Goal: Task Accomplishment & Management: Complete application form

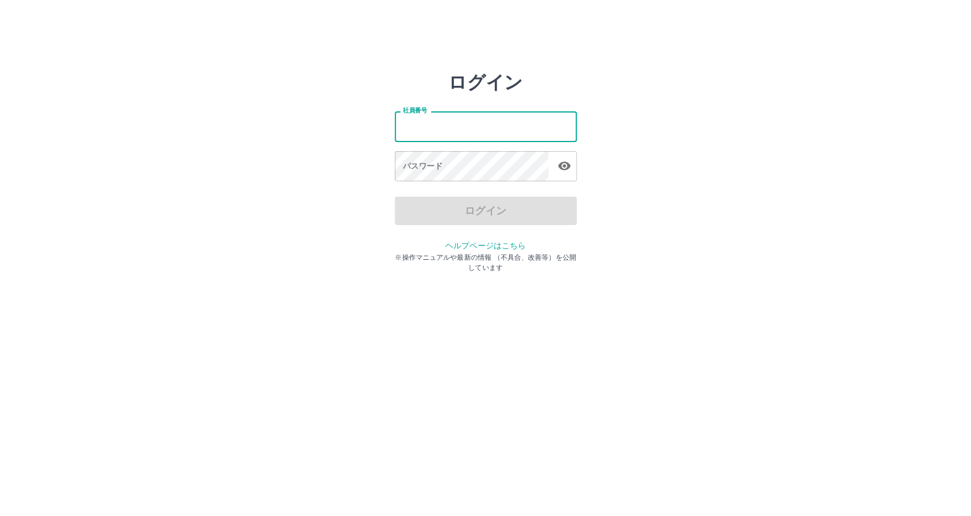
click at [475, 158] on div "社員番号 社員番号 パスワード パスワード" at bounding box center [486, 144] width 182 height 103
type input "*******"
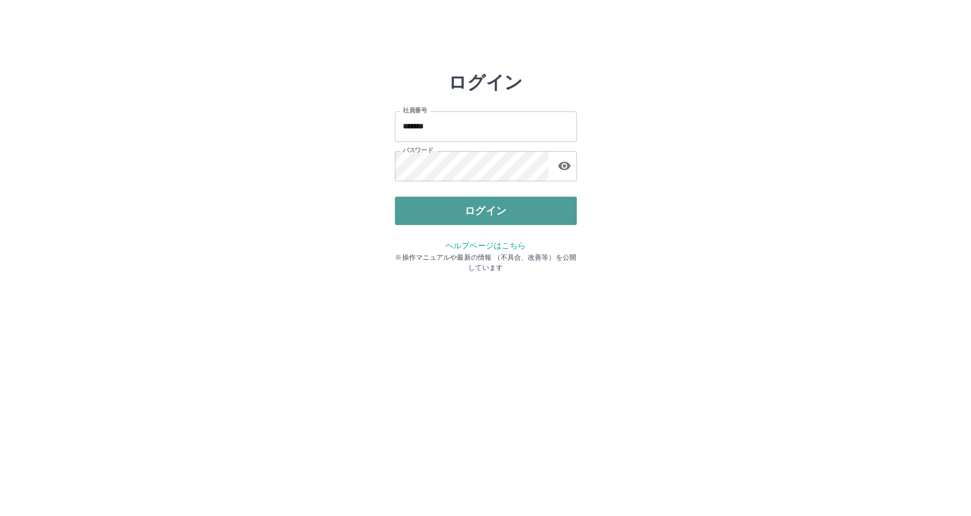
click at [529, 204] on button "ログイン" at bounding box center [486, 211] width 182 height 28
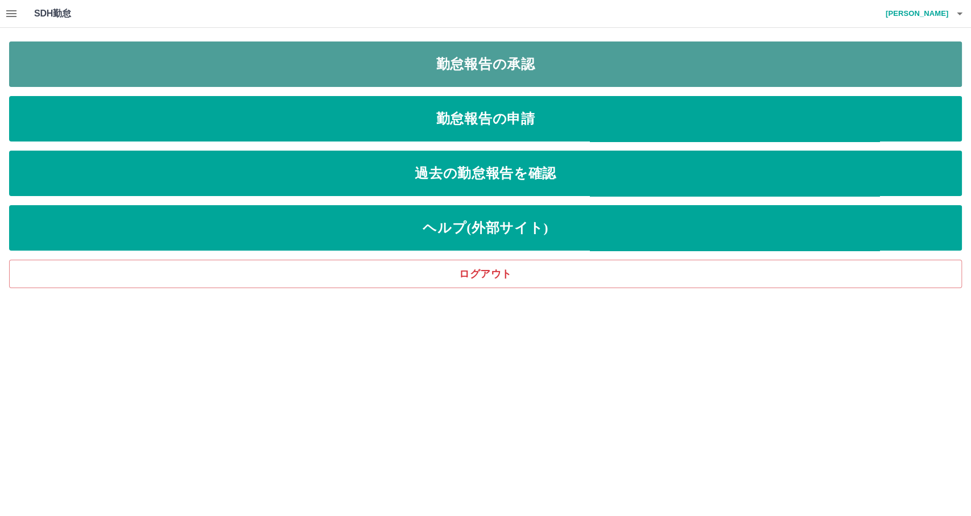
drag, startPoint x: 0, startPoint y: 0, endPoint x: 256, endPoint y: 68, distance: 264.9
click at [256, 68] on link "勤怠報告の承認" at bounding box center [485, 64] width 953 height 45
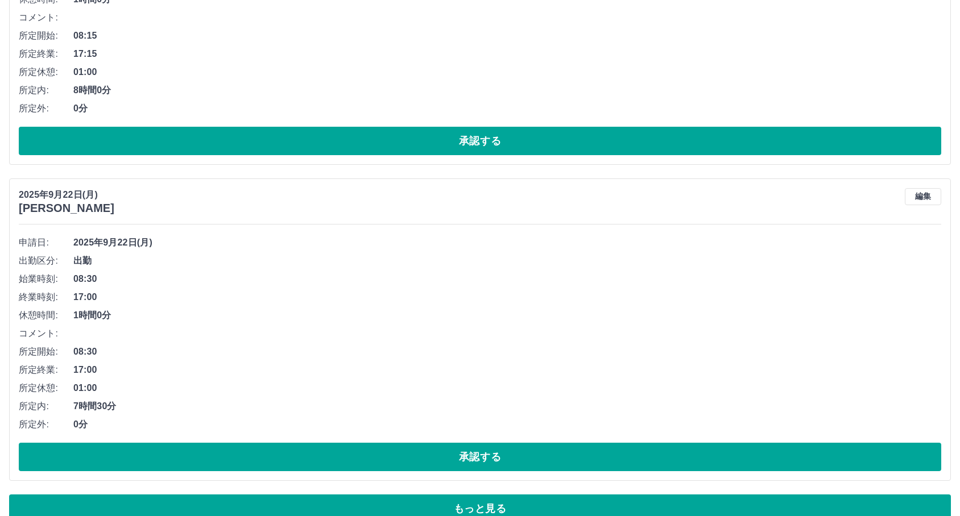
scroll to position [7571, 0]
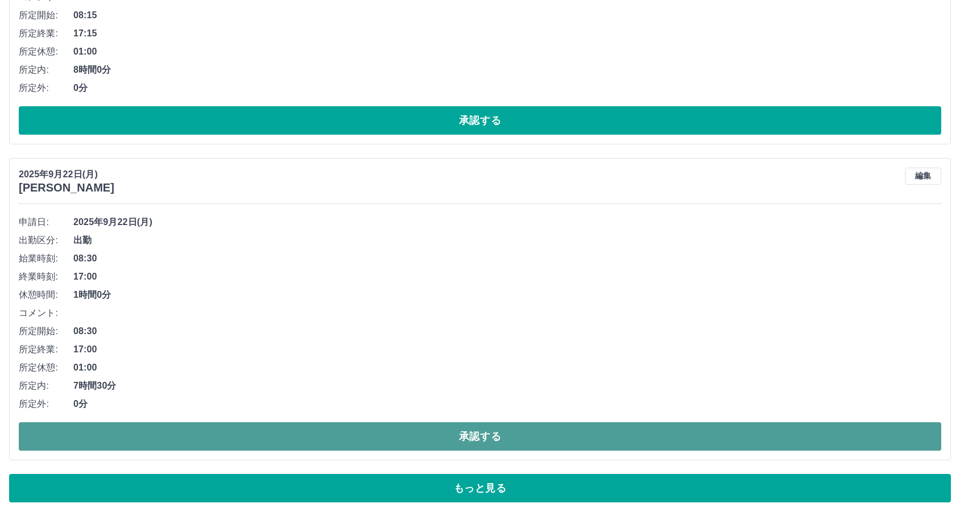
click at [255, 427] on button "承認する" at bounding box center [480, 437] width 922 height 28
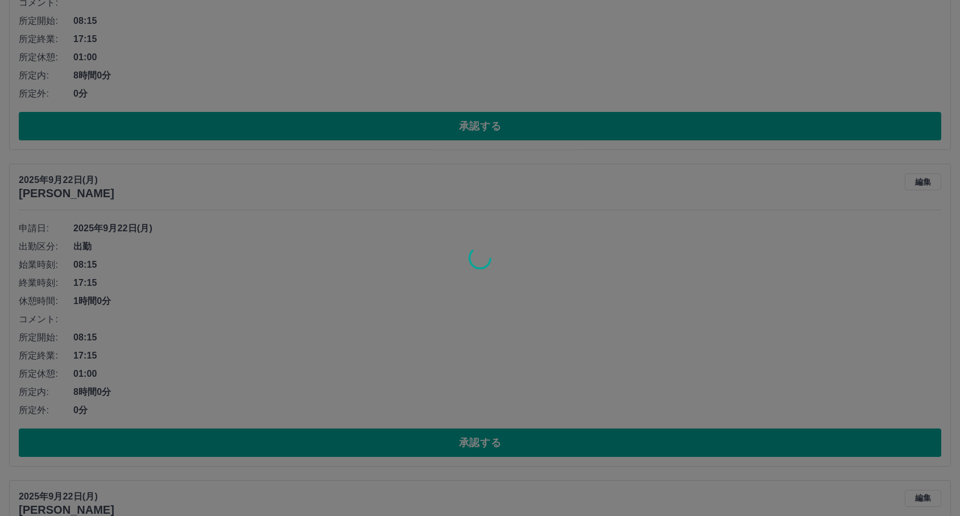
scroll to position [7255, 0]
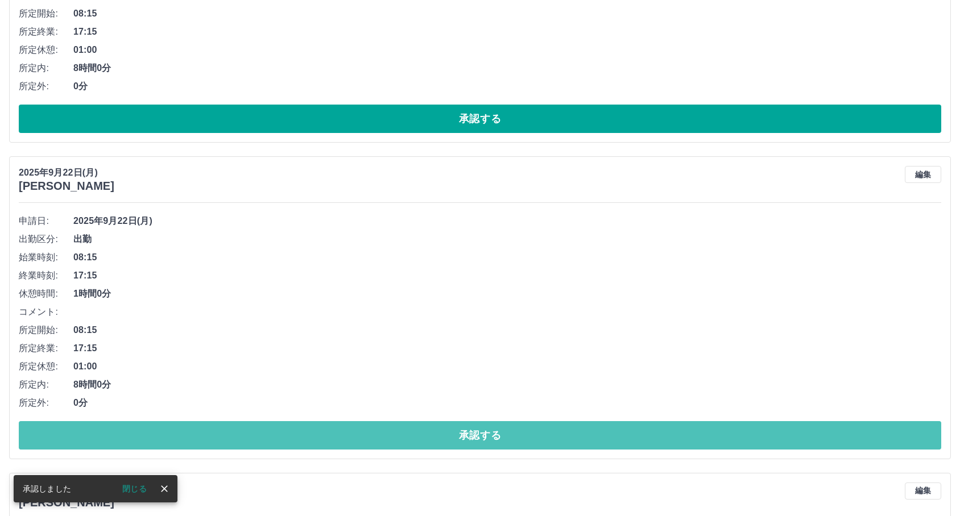
click at [255, 427] on button "承認する" at bounding box center [480, 435] width 922 height 28
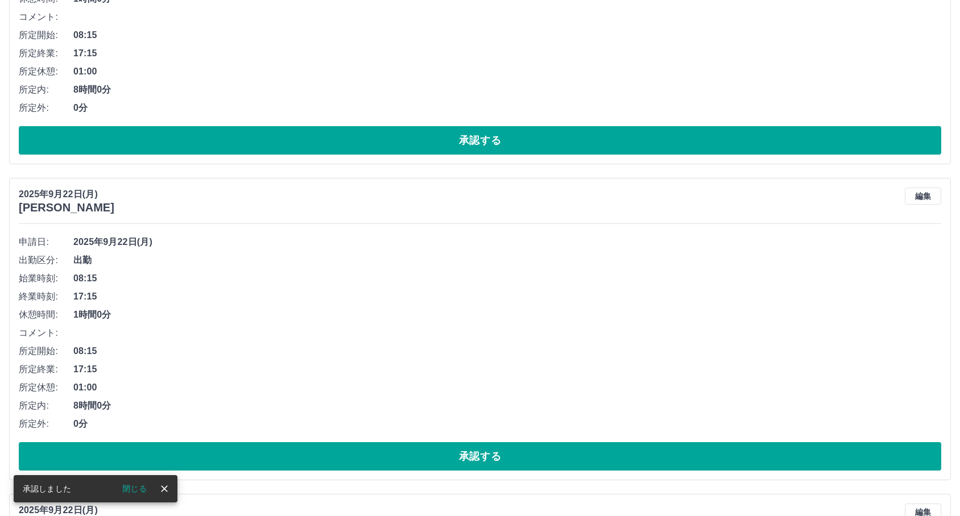
scroll to position [6938, 0]
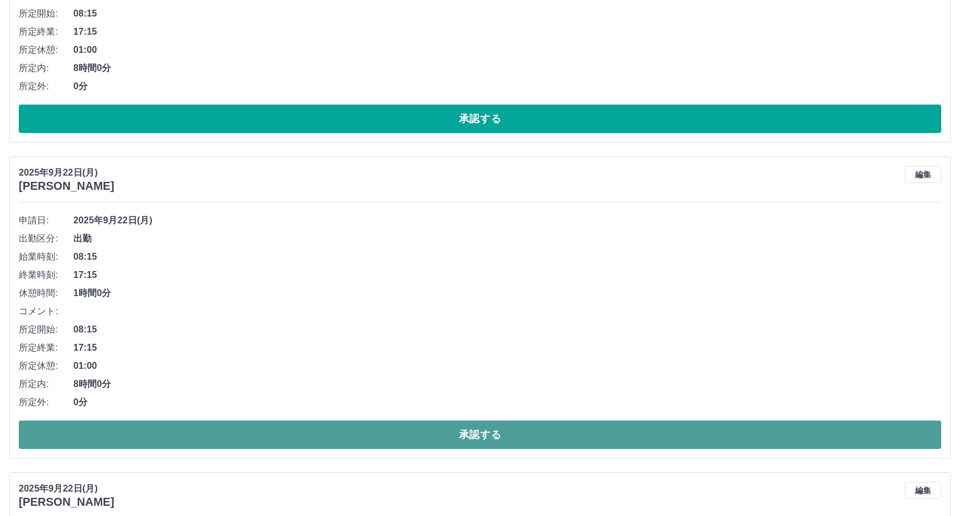
click at [363, 446] on button "承認する" at bounding box center [480, 435] width 922 height 28
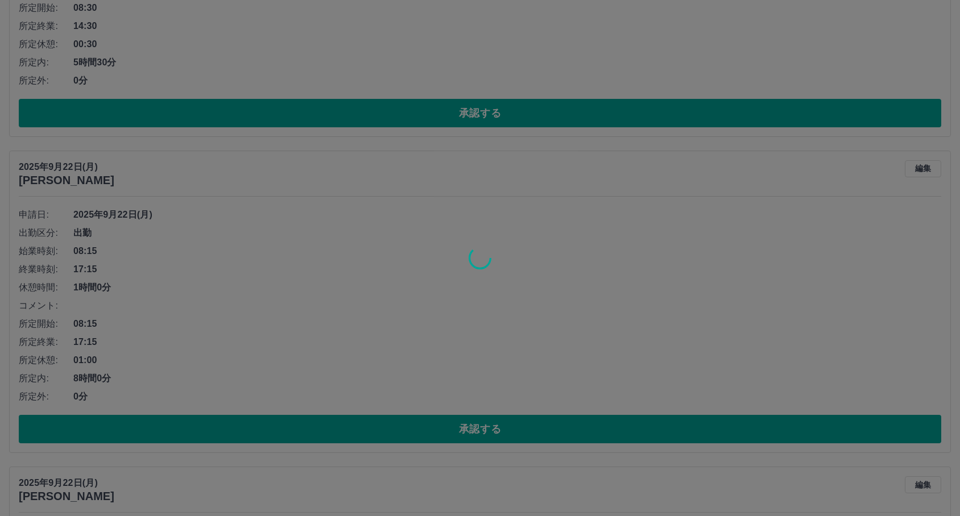
scroll to position [6623, 0]
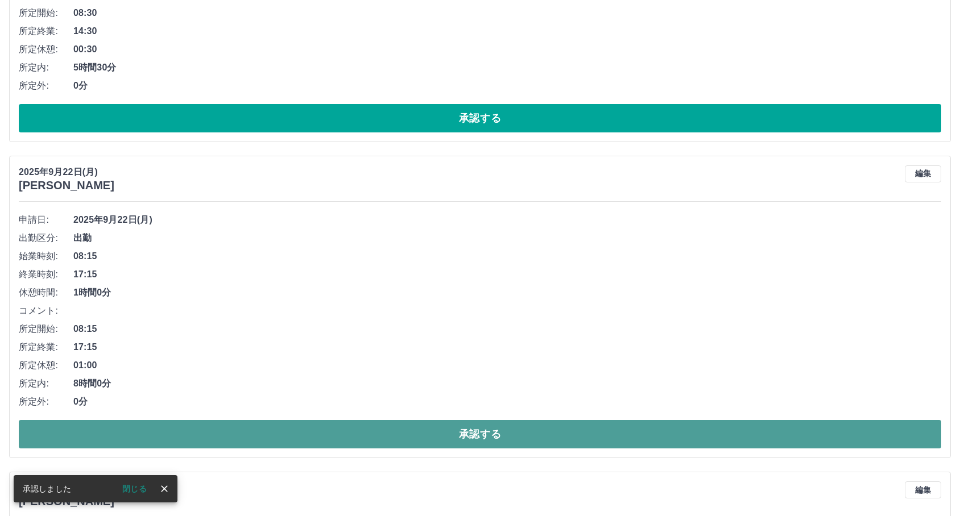
click at [375, 429] on button "承認する" at bounding box center [480, 434] width 922 height 28
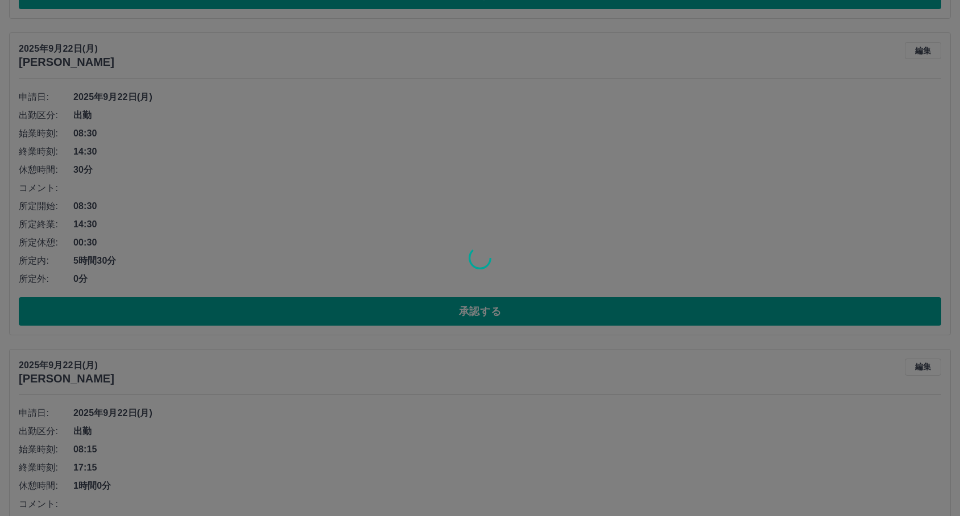
scroll to position [6370, 0]
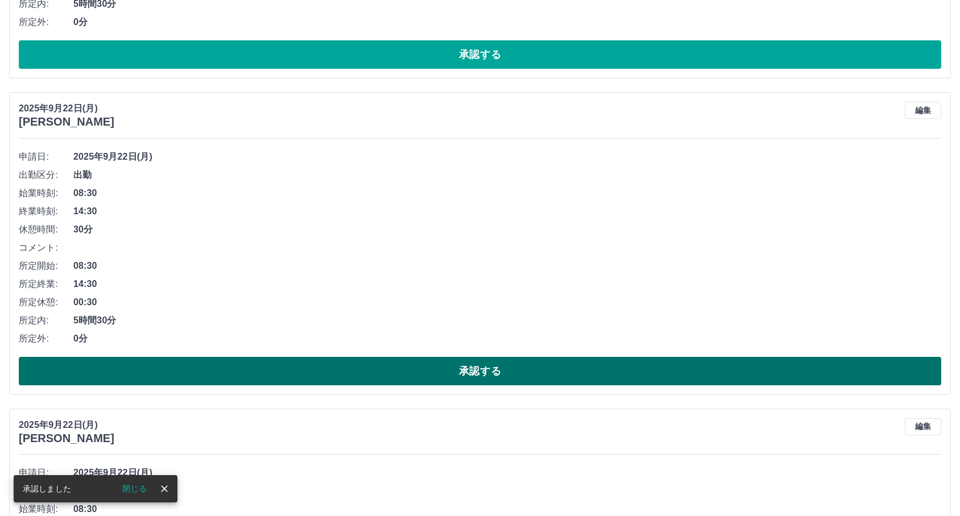
click at [373, 370] on button "承認する" at bounding box center [480, 371] width 922 height 28
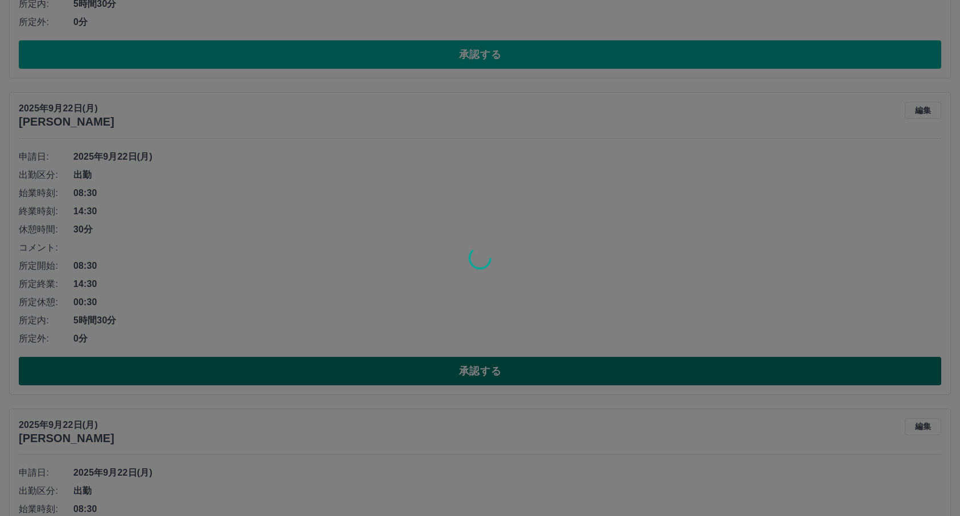
scroll to position [6117, 0]
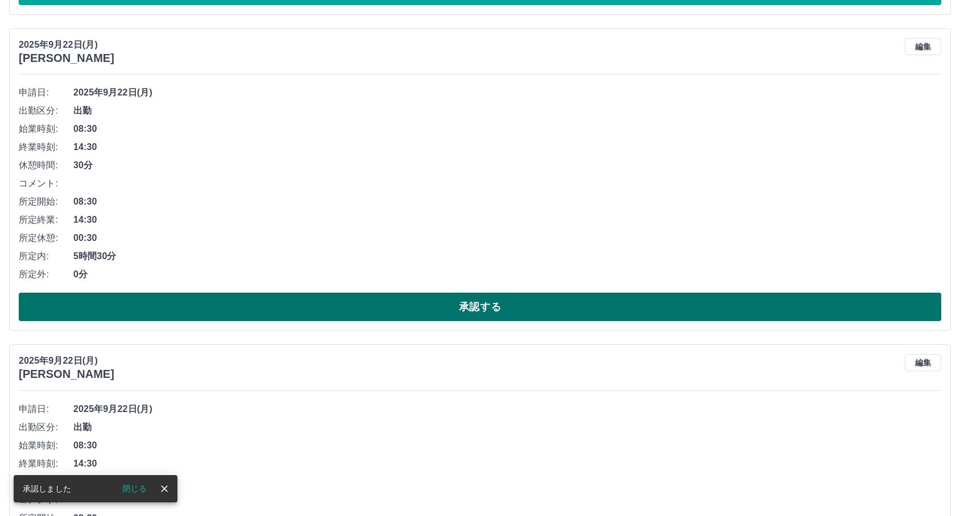
click at [344, 314] on button "承認する" at bounding box center [480, 307] width 922 height 28
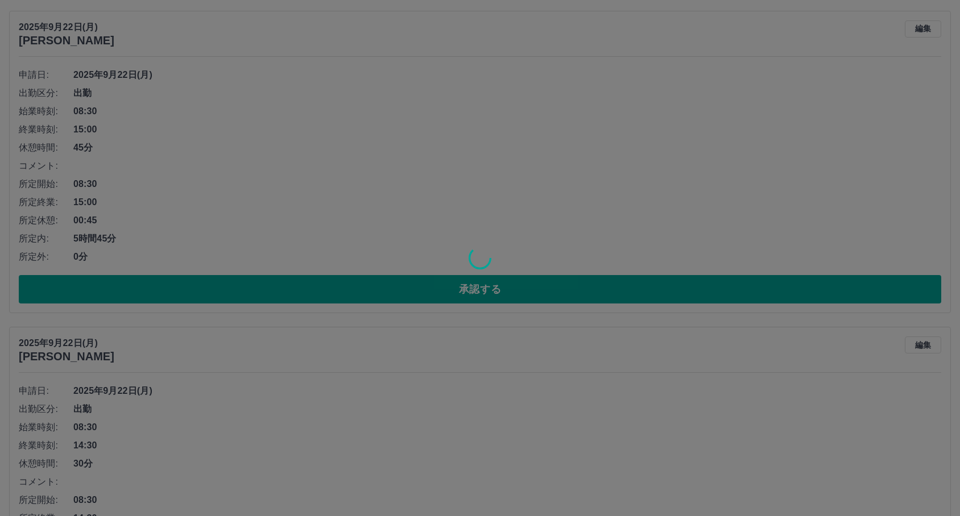
scroll to position [5801, 0]
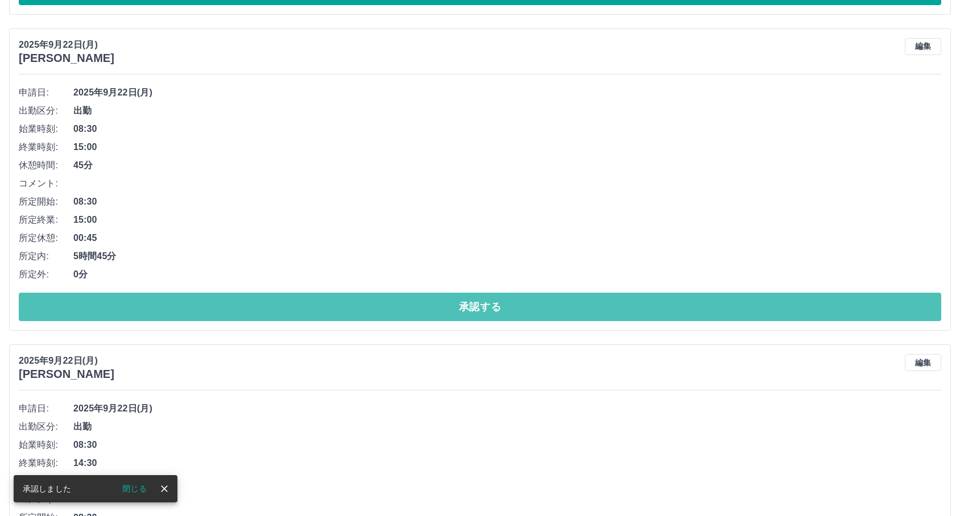
click at [344, 314] on button "承認する" at bounding box center [480, 307] width 922 height 28
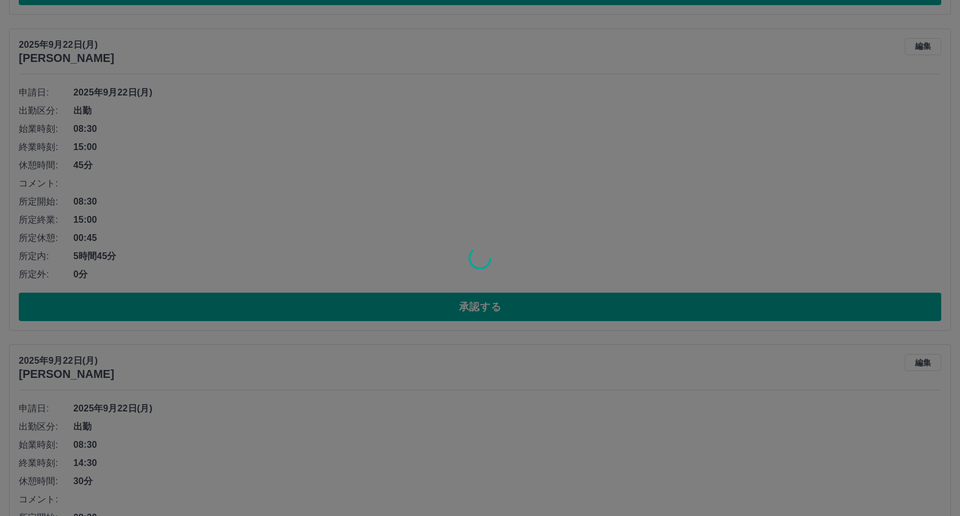
scroll to position [5485, 0]
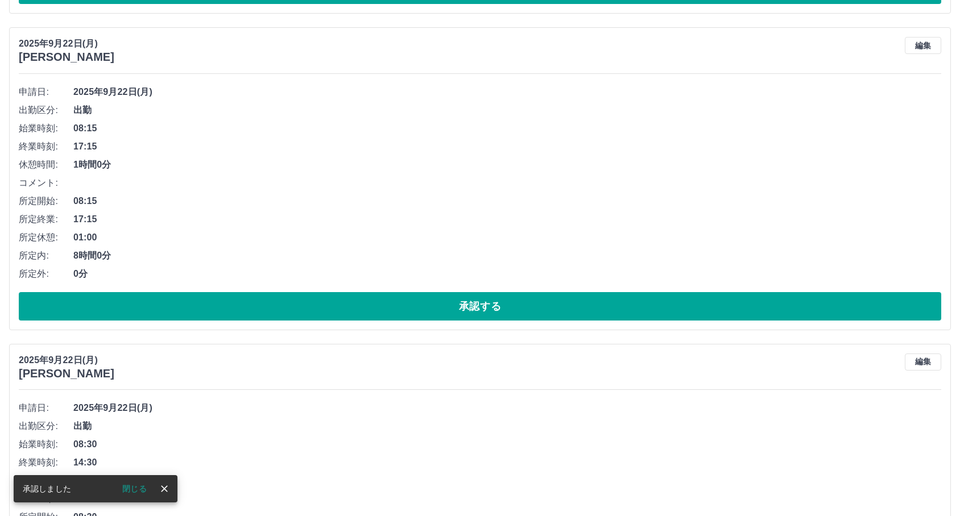
click at [344, 314] on button "承認する" at bounding box center [480, 306] width 922 height 28
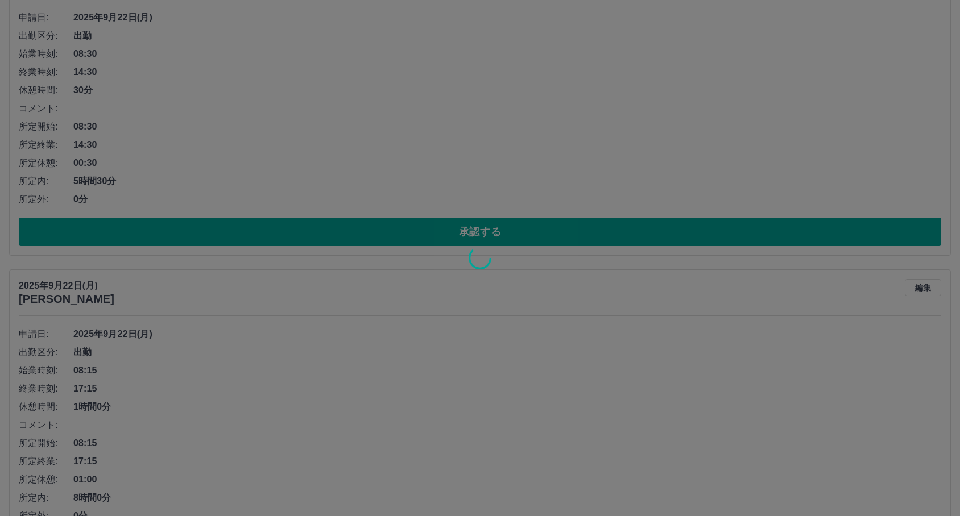
scroll to position [5043, 0]
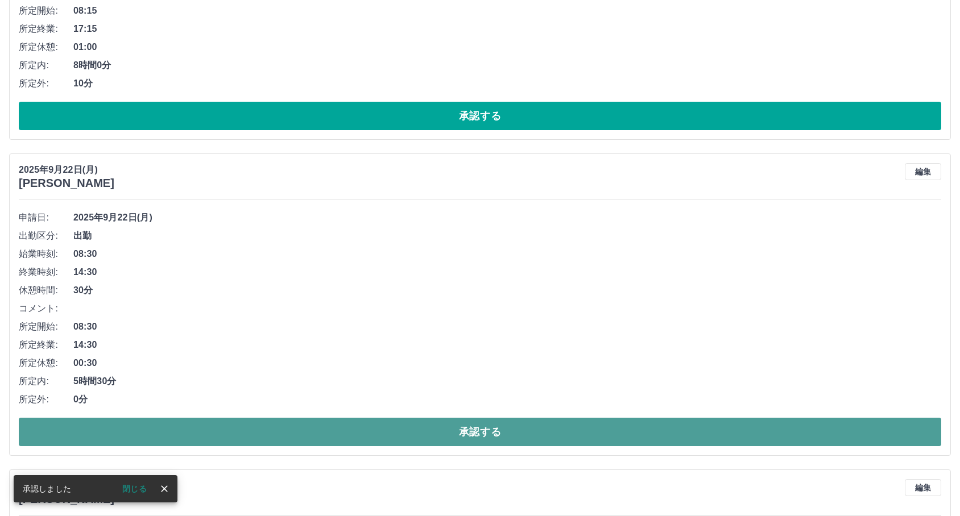
click at [285, 428] on button "承認する" at bounding box center [480, 432] width 922 height 28
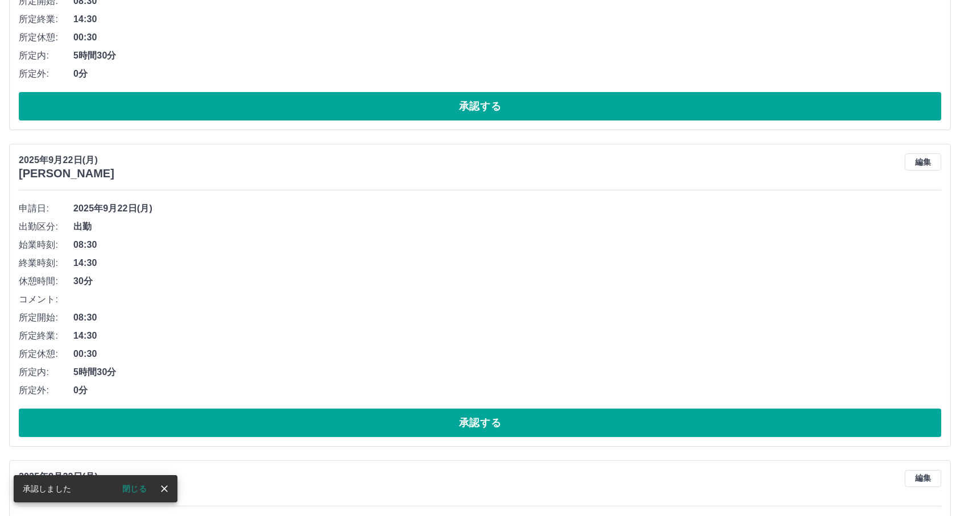
scroll to position [4411, 0]
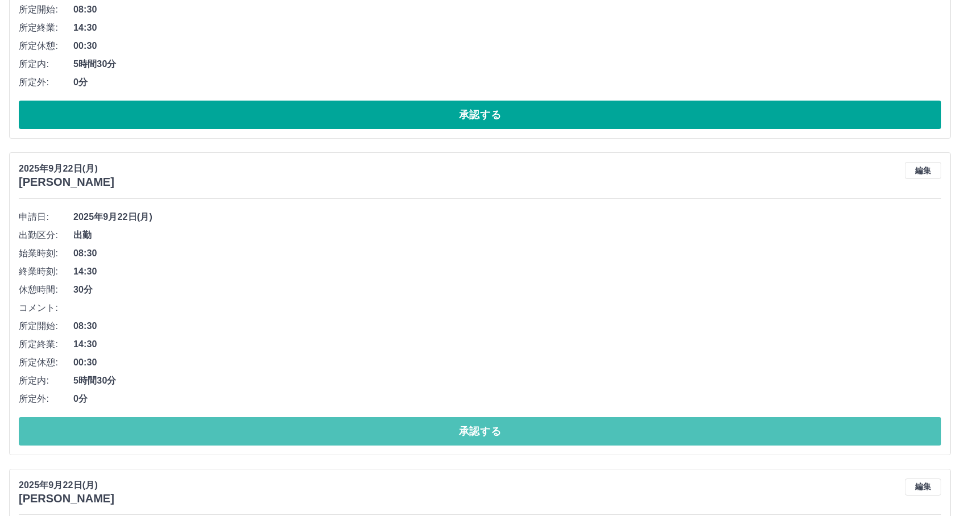
click at [285, 428] on button "承認する" at bounding box center [480, 431] width 922 height 28
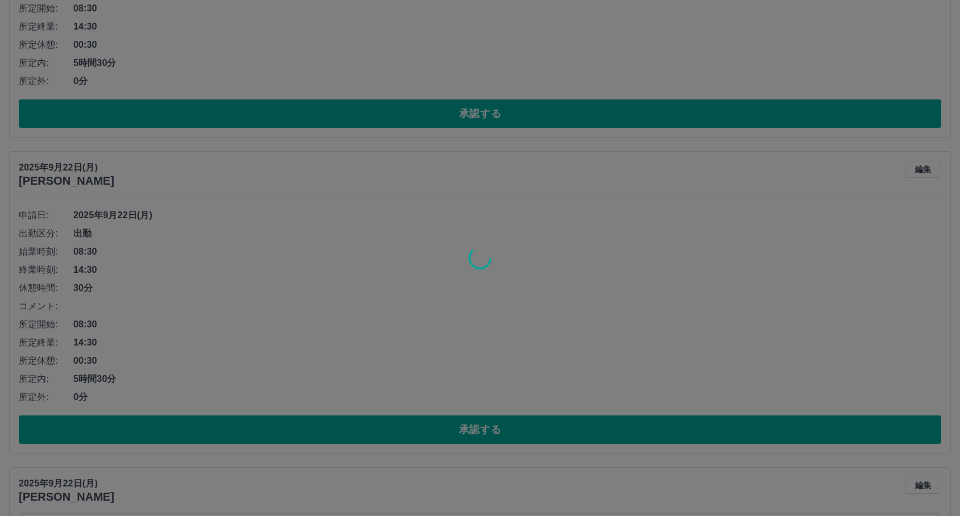
scroll to position [4095, 0]
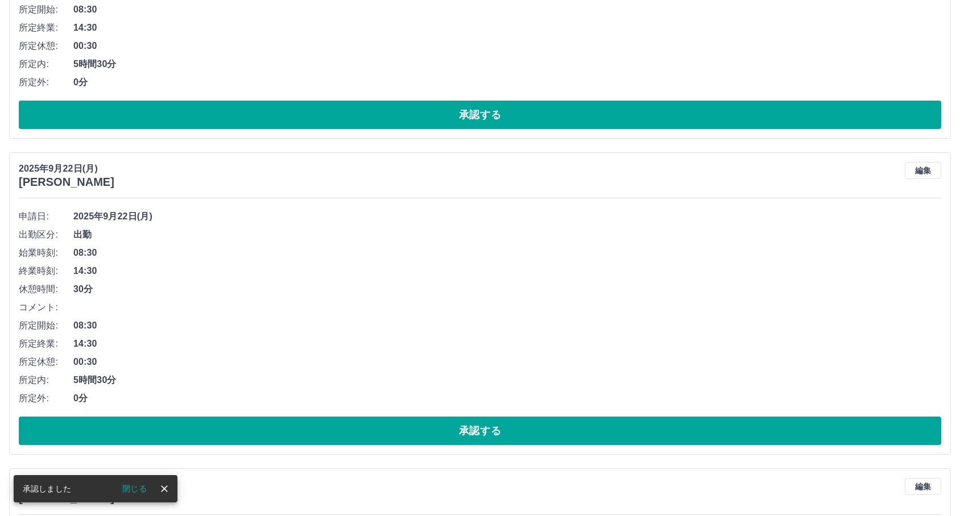
click at [285, 428] on button "承認する" at bounding box center [480, 431] width 922 height 28
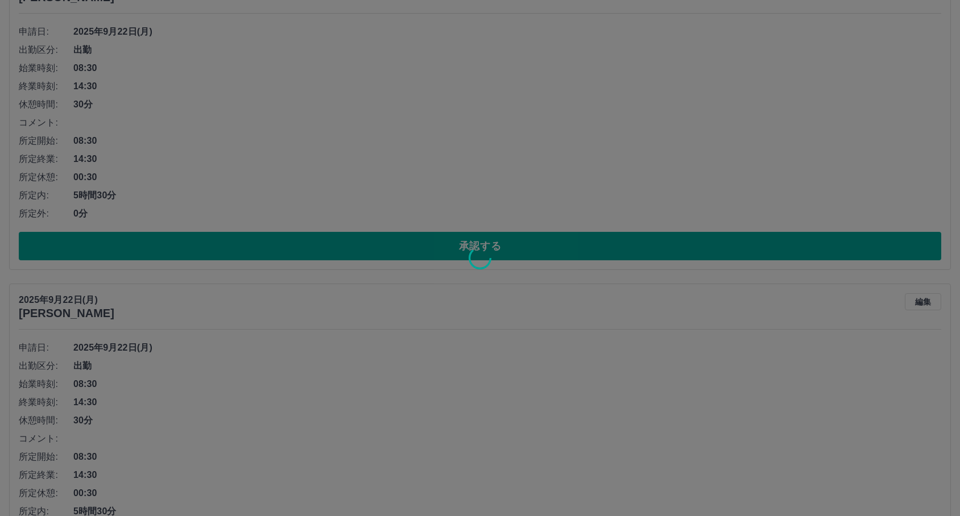
scroll to position [3905, 0]
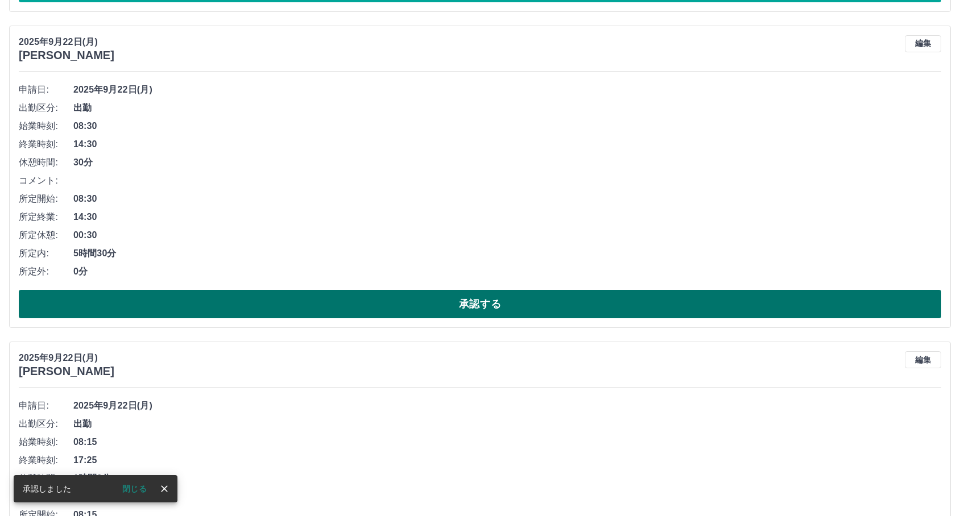
click at [326, 305] on button "承認する" at bounding box center [480, 304] width 922 height 28
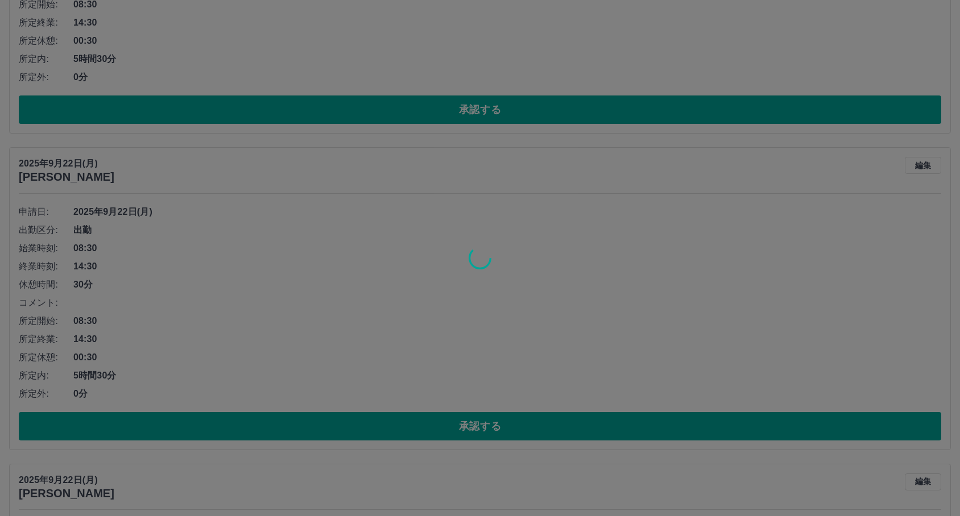
scroll to position [3463, 0]
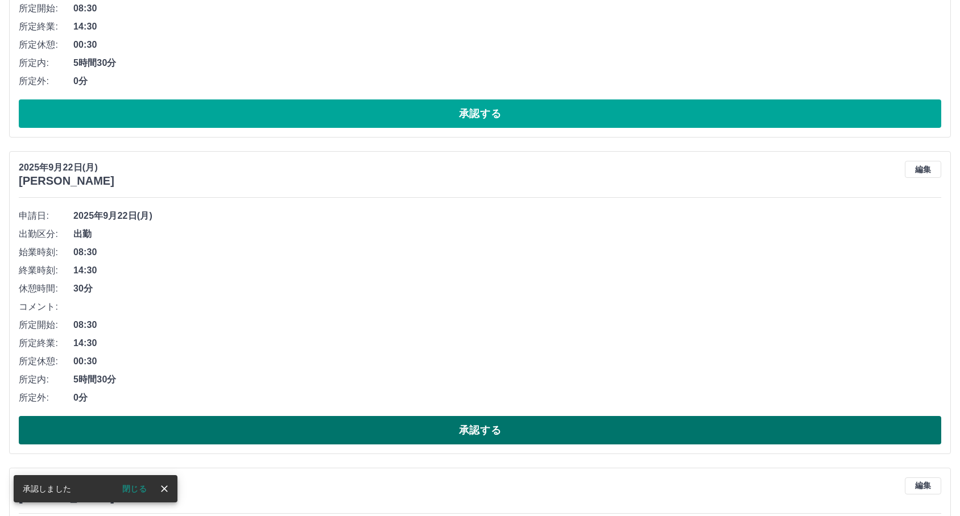
click at [255, 421] on button "承認する" at bounding box center [480, 430] width 922 height 28
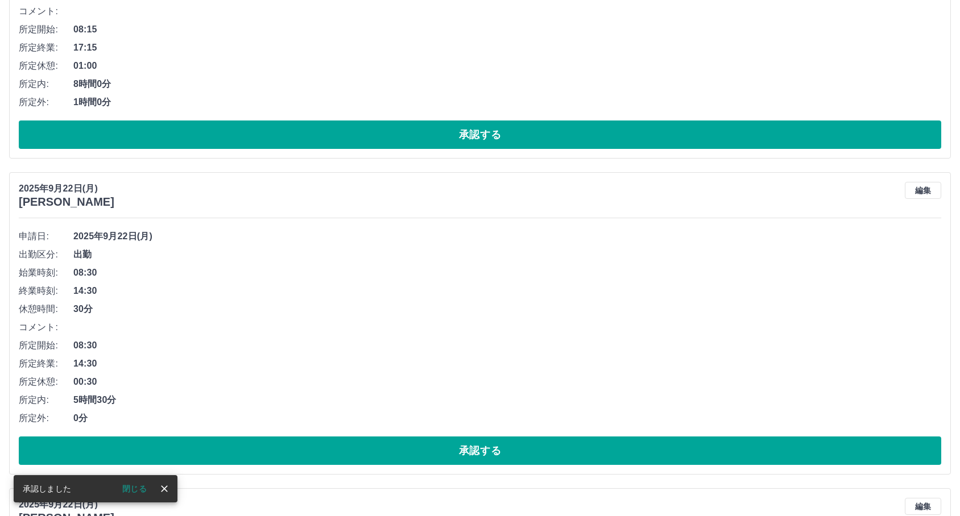
scroll to position [3147, 0]
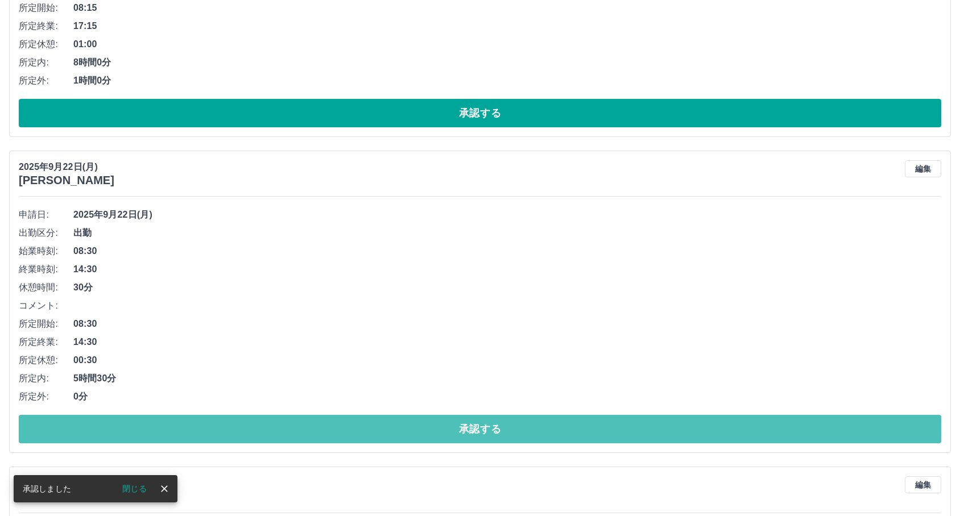
click at [262, 439] on button "承認する" at bounding box center [480, 429] width 922 height 28
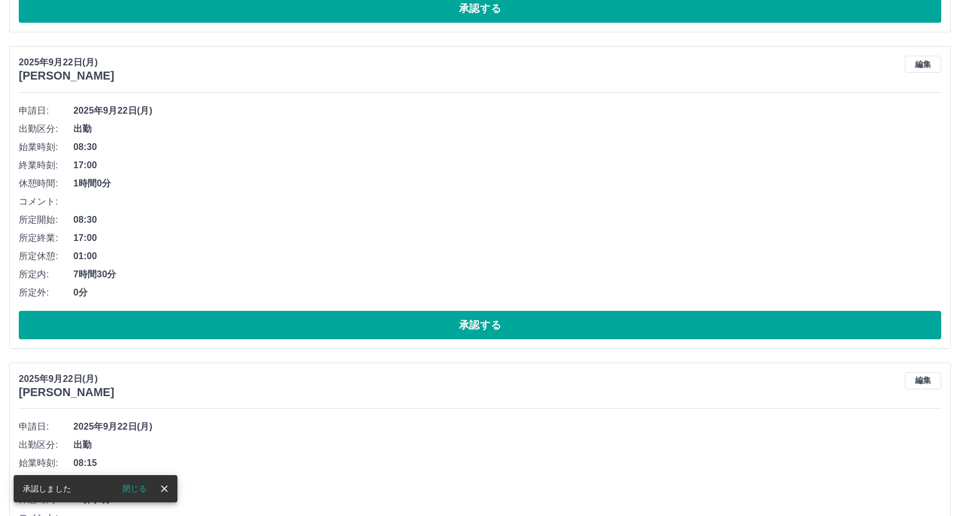
scroll to position [2579, 0]
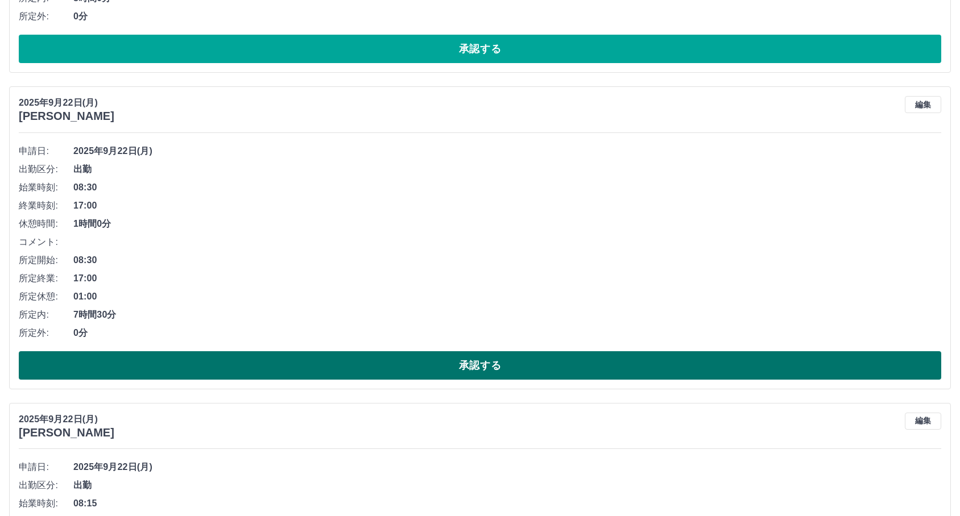
click at [253, 375] on button "承認する" at bounding box center [480, 365] width 922 height 28
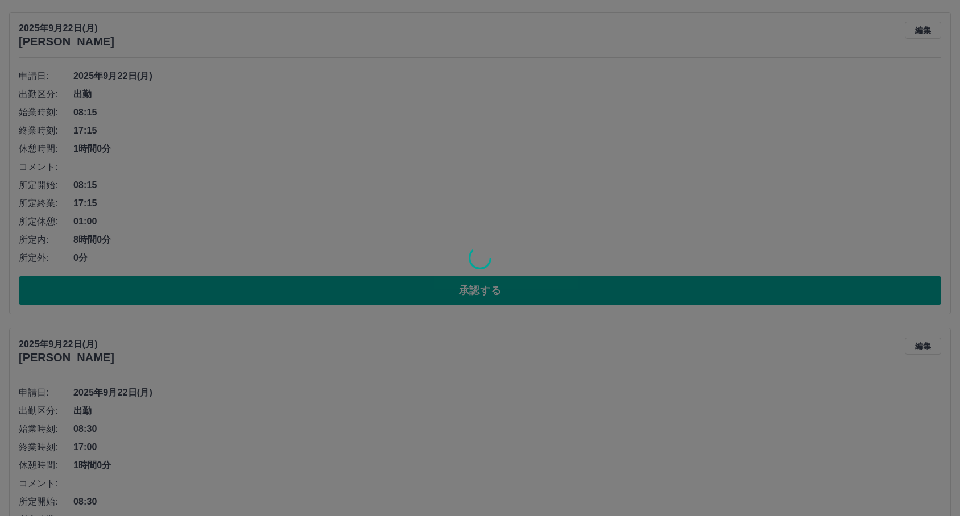
scroll to position [2262, 0]
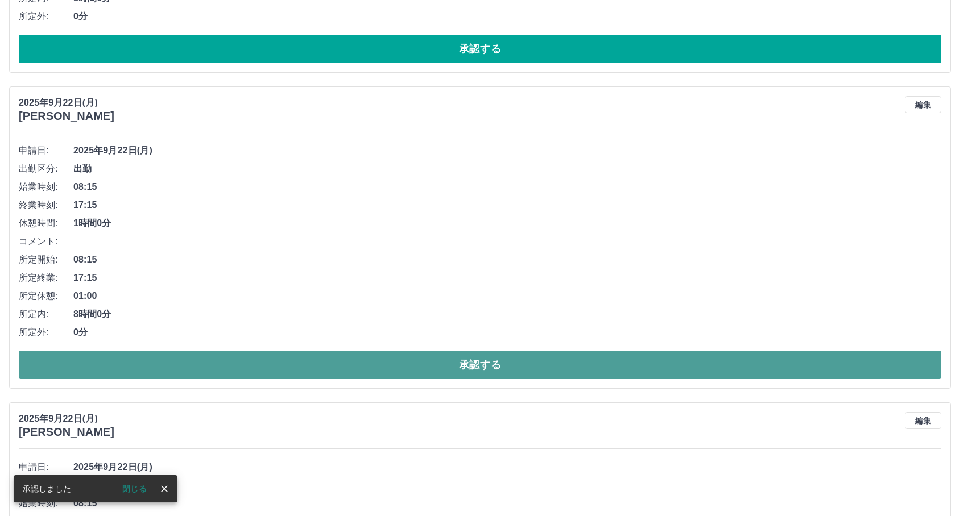
click at [287, 355] on button "承認する" at bounding box center [480, 365] width 922 height 28
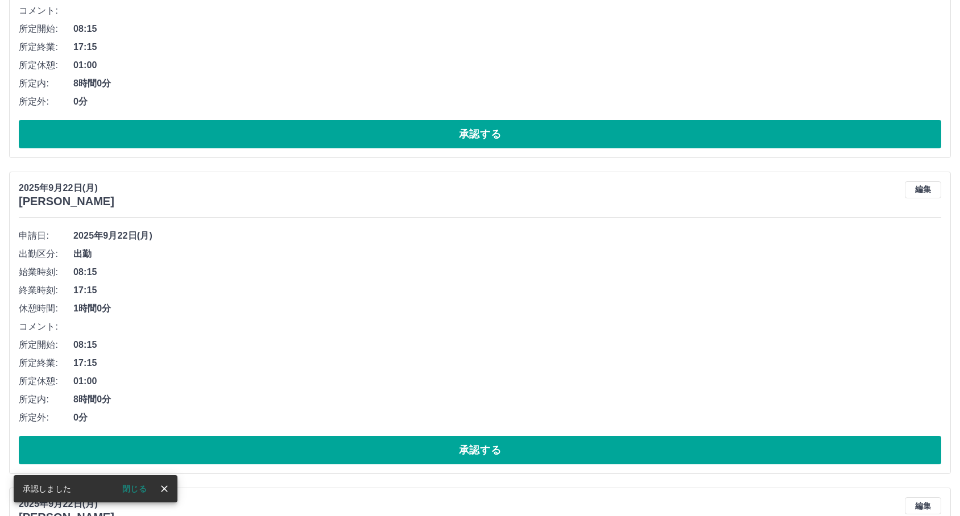
scroll to position [1884, 0]
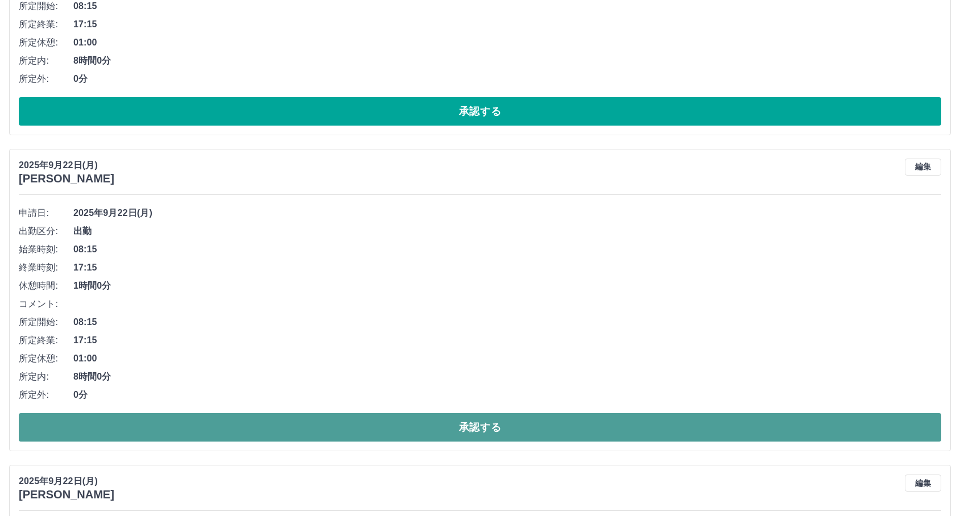
click at [221, 426] on button "承認する" at bounding box center [480, 427] width 922 height 28
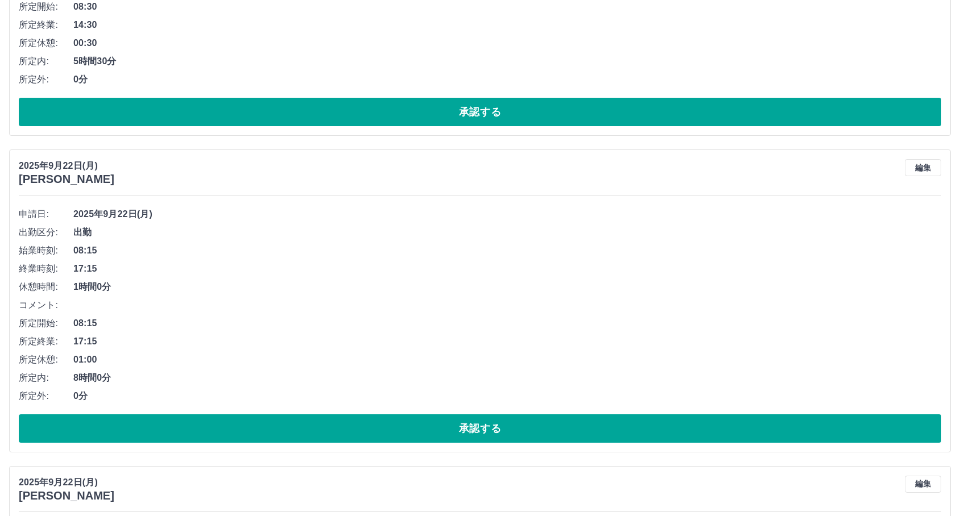
scroll to position [1567, 0]
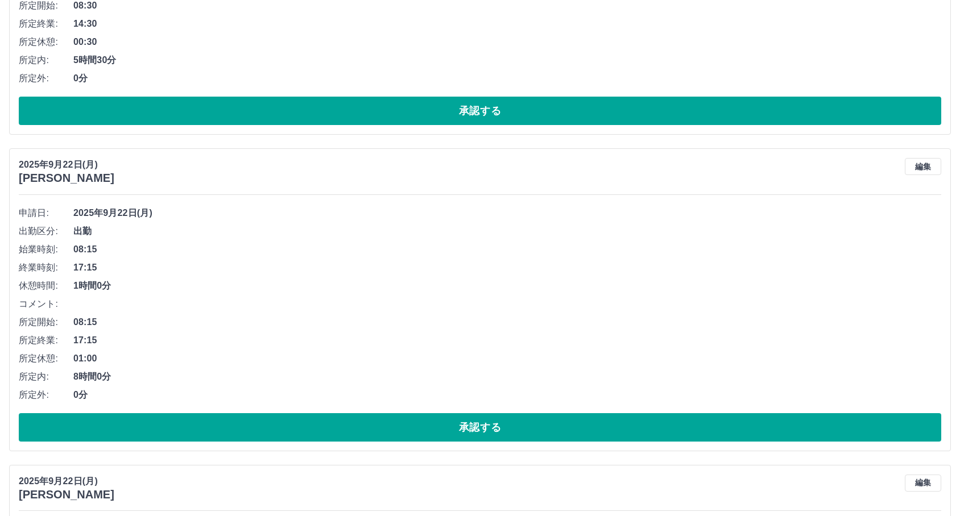
click at [237, 424] on button "承認する" at bounding box center [480, 427] width 922 height 28
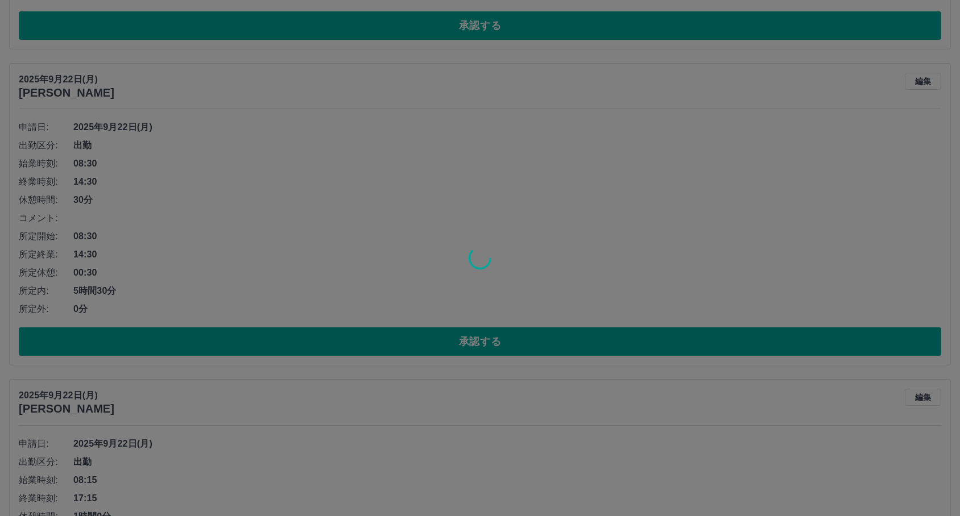
scroll to position [1315, 0]
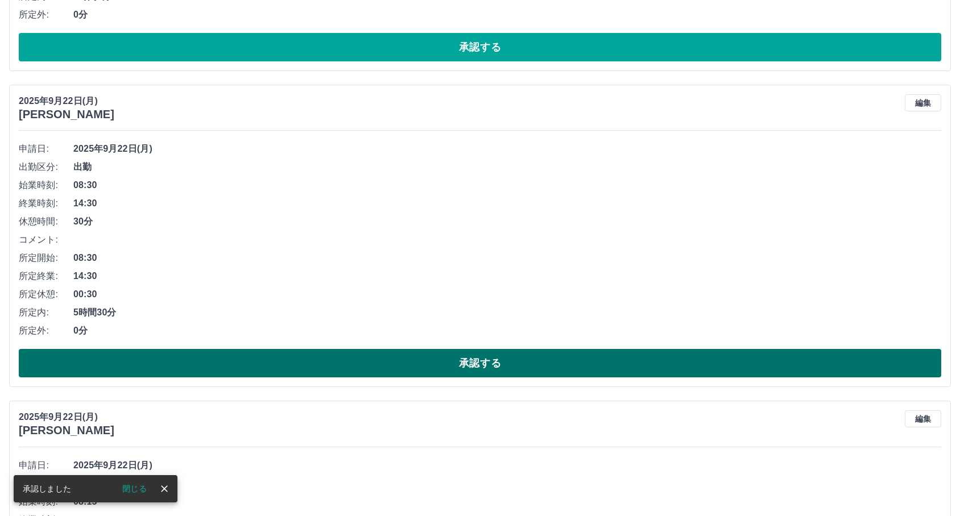
click at [265, 371] on button "承認する" at bounding box center [480, 363] width 922 height 28
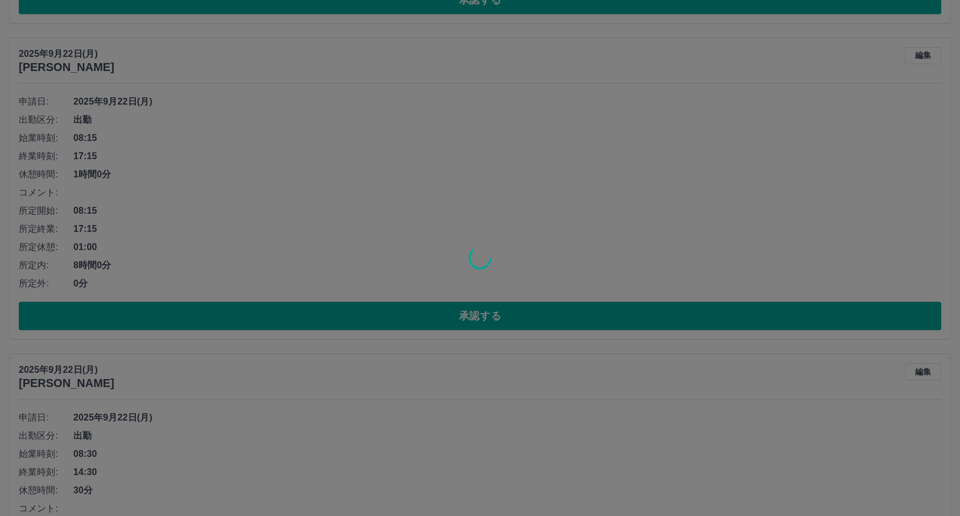
scroll to position [999, 0]
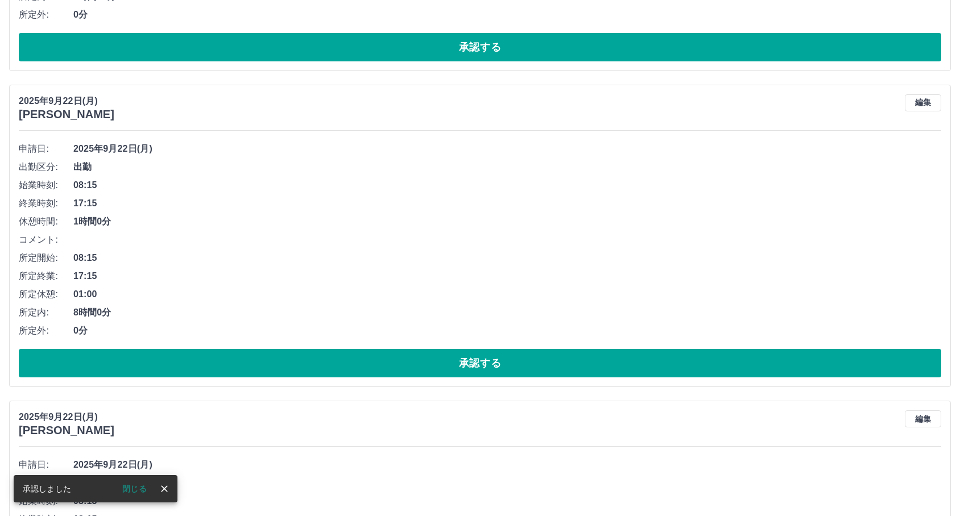
click at [265, 371] on button "承認する" at bounding box center [480, 363] width 922 height 28
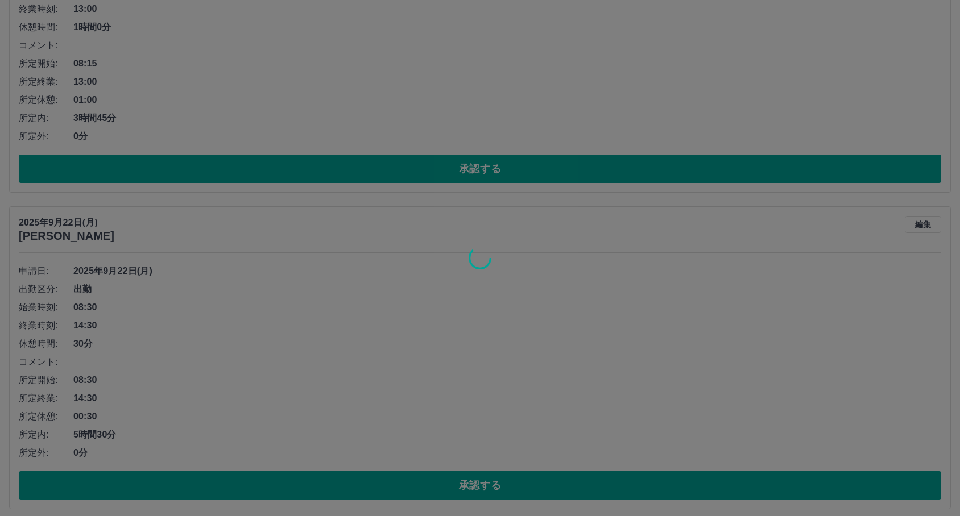
scroll to position [556, 0]
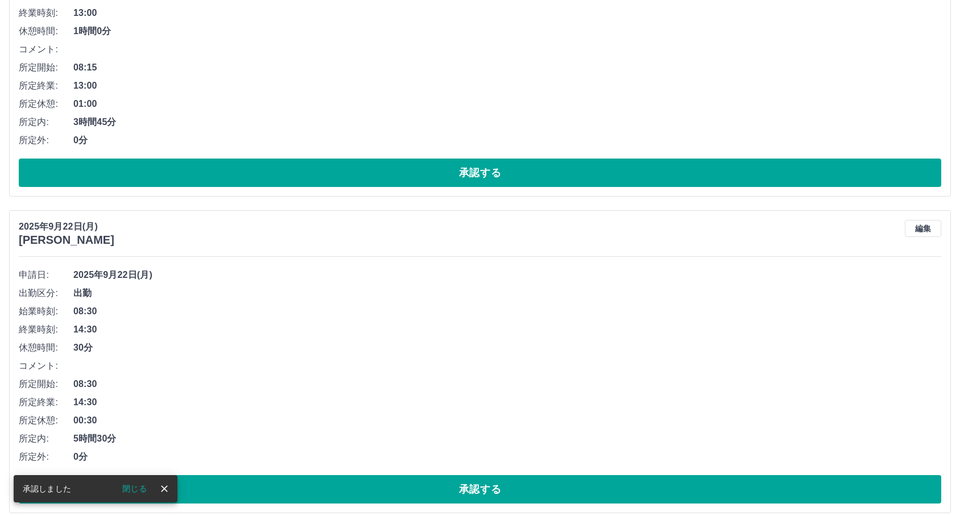
click at [284, 474] on div "申請日: [DATE] 出勤区分: 出勤 始業時刻: 08:30 終業時刻: 14:30 休憩時間: 30分 コメント: 所定開始: 08:30 所定終業: …" at bounding box center [480, 385] width 922 height 238
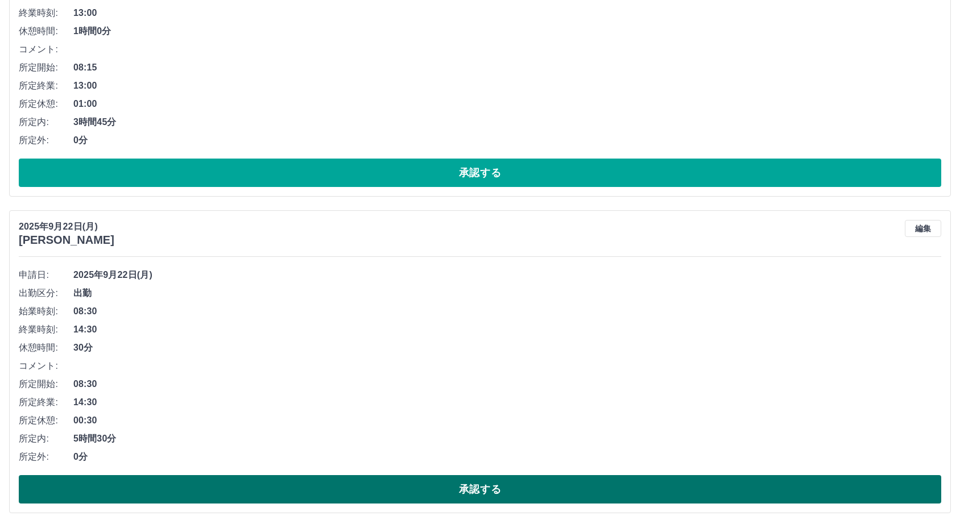
click at [278, 486] on button "承認する" at bounding box center [480, 489] width 922 height 28
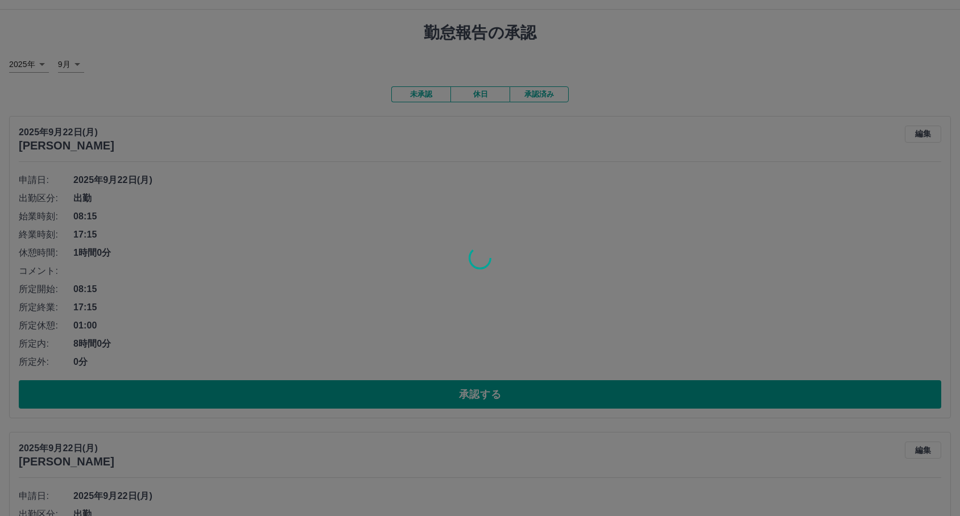
scroll to position [0, 0]
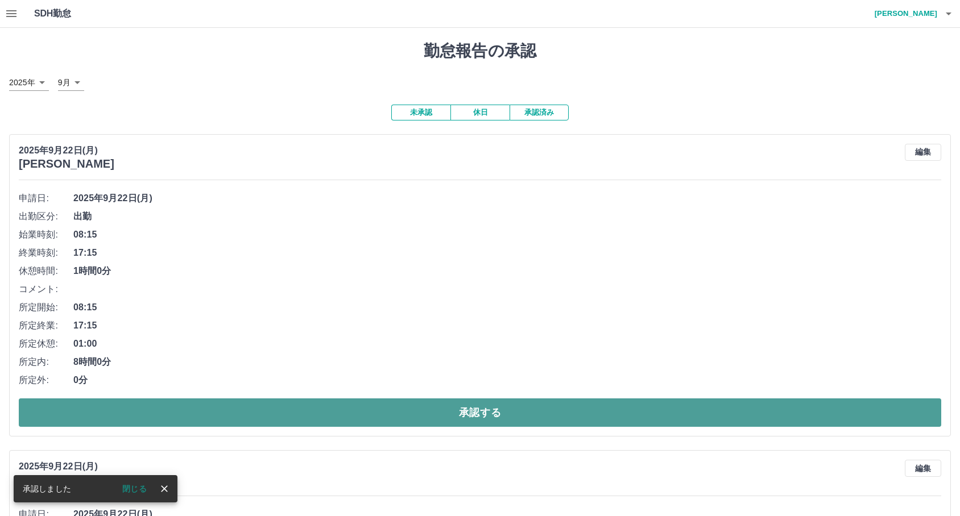
click at [340, 412] on button "承認する" at bounding box center [480, 413] width 922 height 28
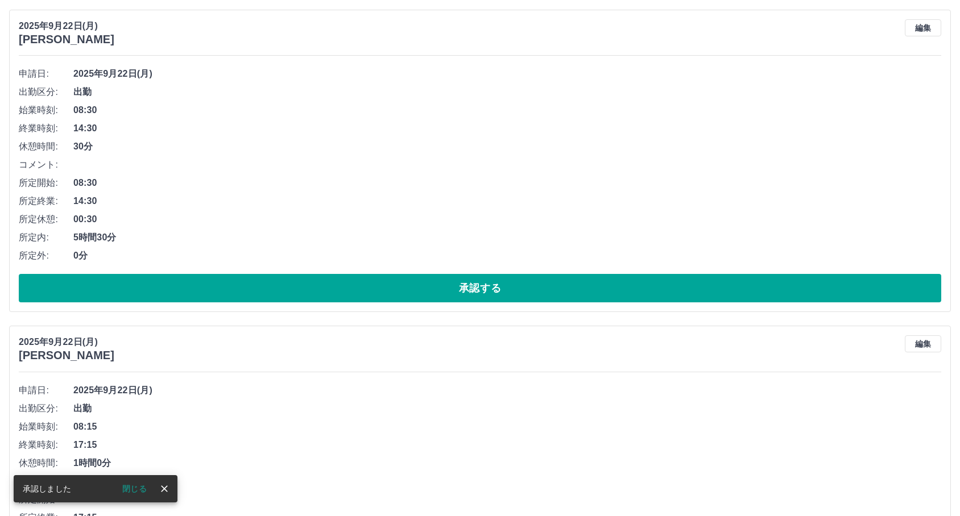
scroll to position [1074, 0]
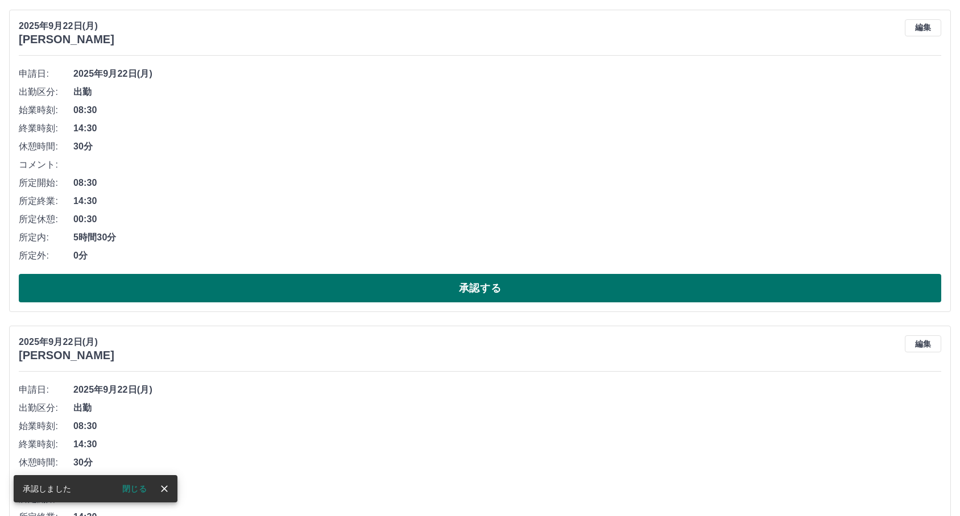
click at [135, 288] on button "承認する" at bounding box center [480, 288] width 922 height 28
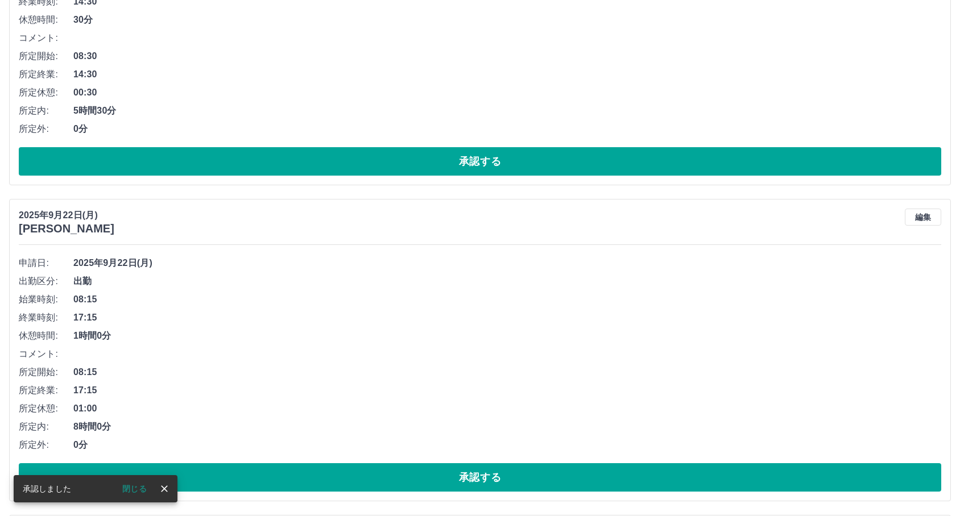
scroll to position [884, 0]
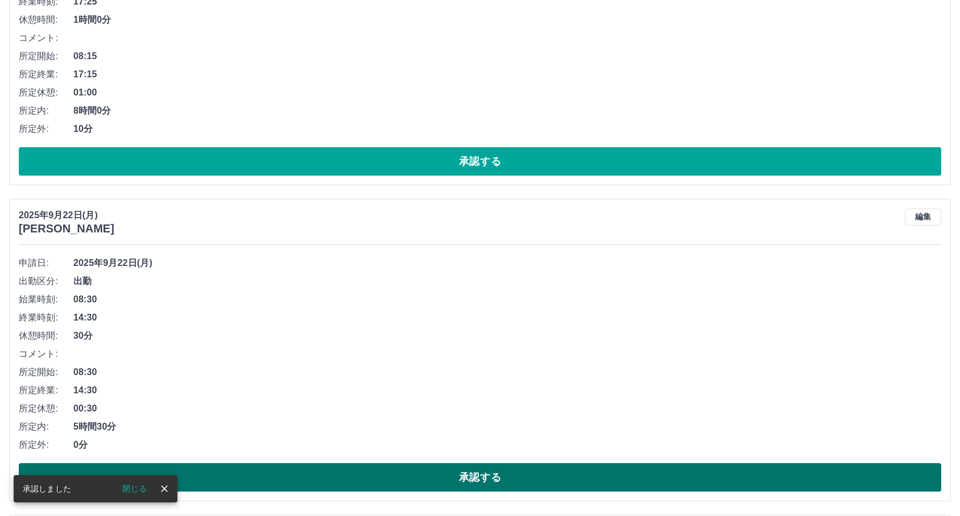
drag, startPoint x: 197, startPoint y: 463, endPoint x: 198, endPoint y: 469, distance: 6.5
click at [198, 469] on div "申請日: [DATE] 出勤区分: 出勤 始業時刻: 08:30 終業時刻: 14:30 休憩時間: 30分 コメント: 所定開始: 08:30 所定終業: …" at bounding box center [480, 373] width 922 height 238
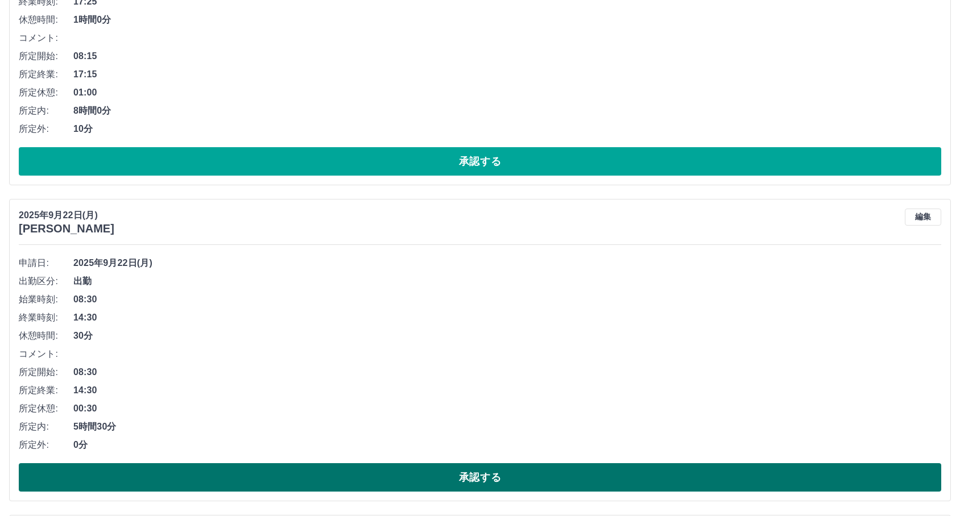
click at [198, 469] on button "承認する" at bounding box center [480, 478] width 922 height 28
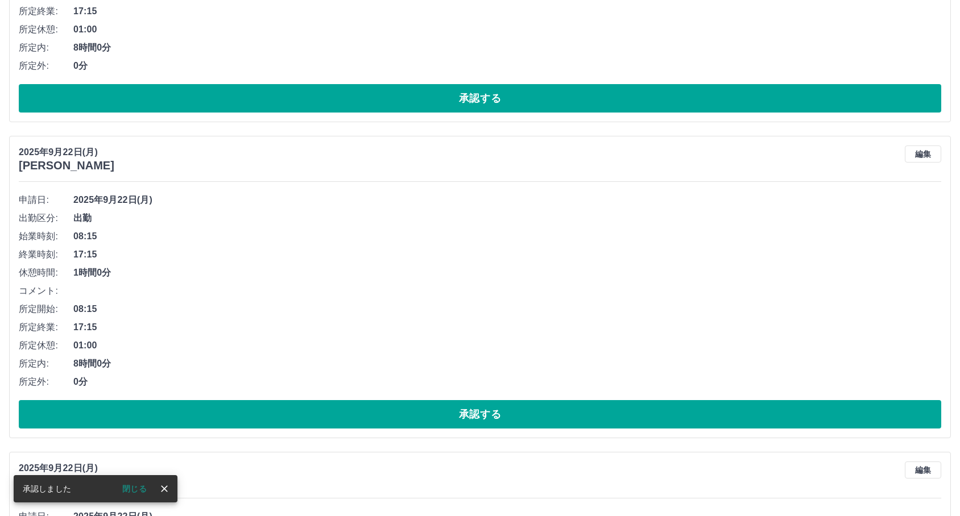
scroll to position [948, 0]
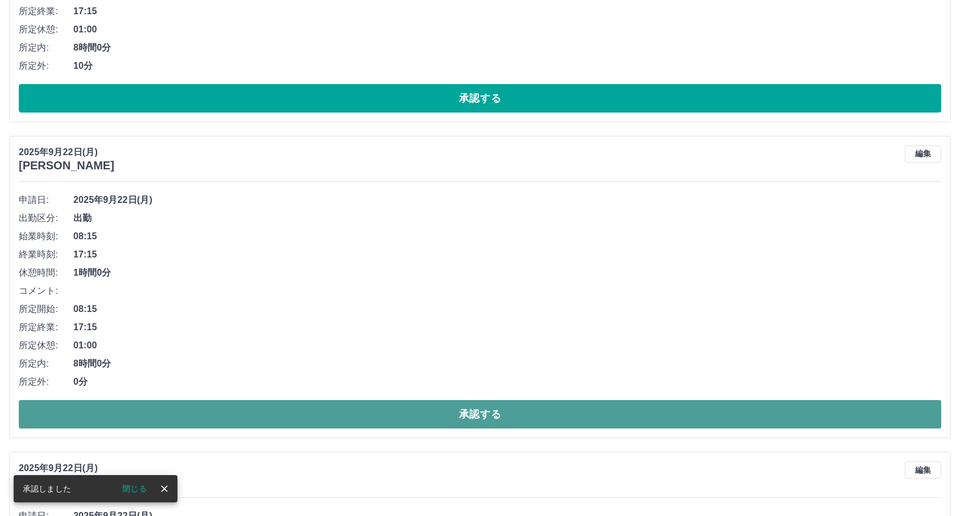
click at [276, 421] on button "承認する" at bounding box center [480, 414] width 922 height 28
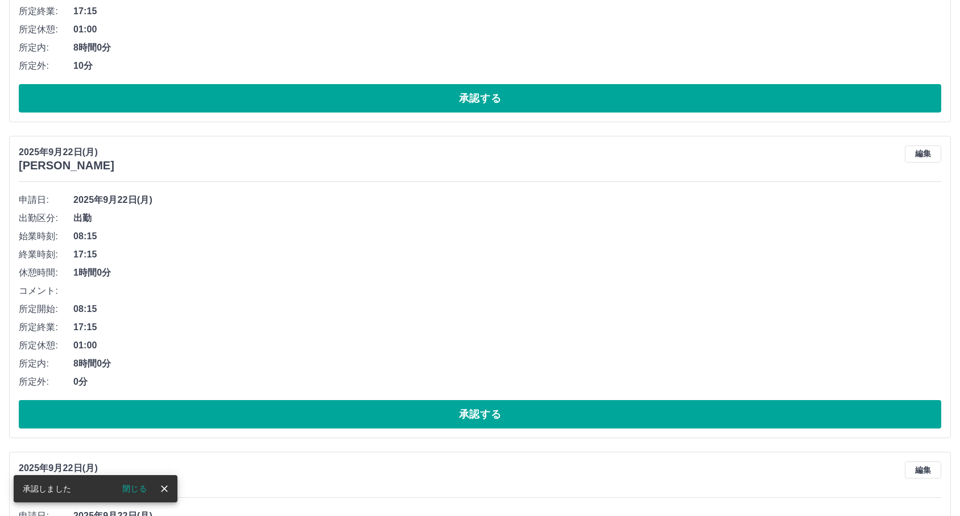
click at [276, 421] on button "承認する" at bounding box center [480, 414] width 922 height 28
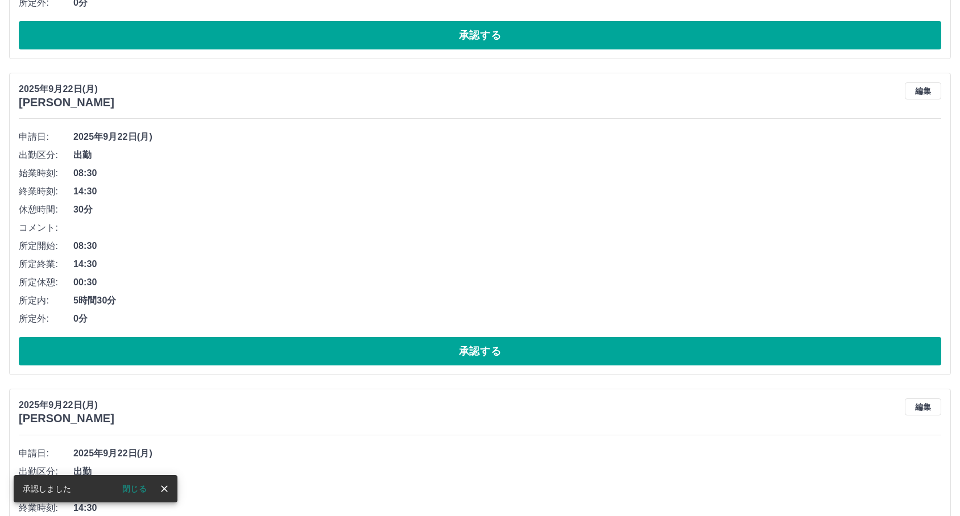
scroll to position [1011, 0]
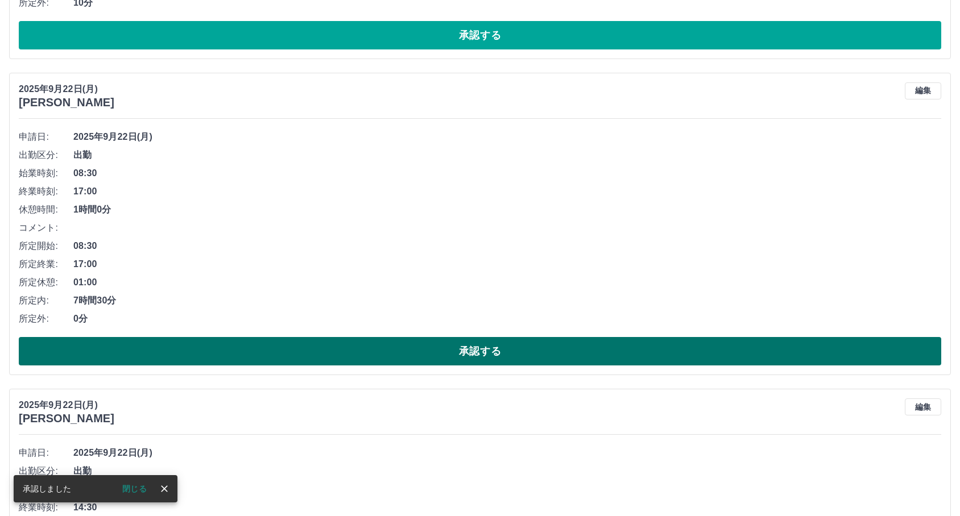
click at [306, 351] on button "承認する" at bounding box center [480, 351] width 922 height 28
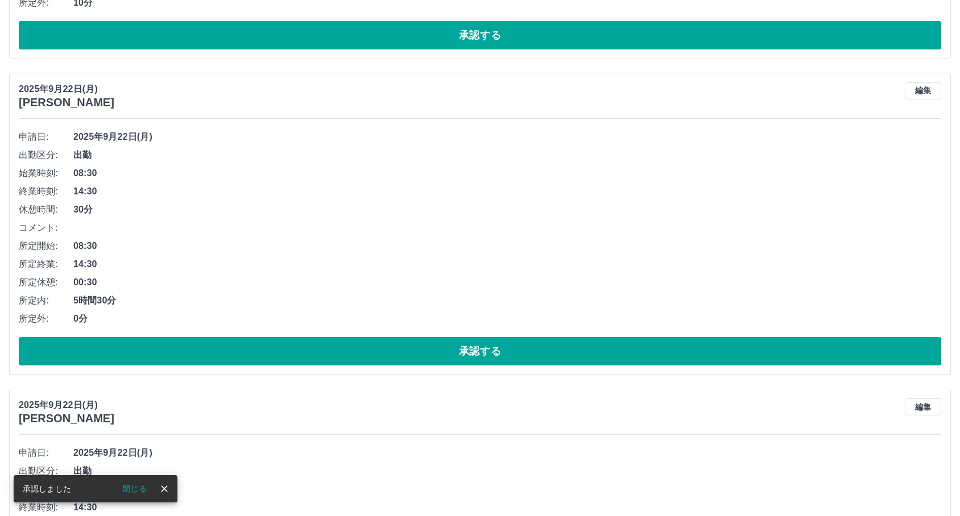
click at [306, 351] on button "承認する" at bounding box center [480, 351] width 922 height 28
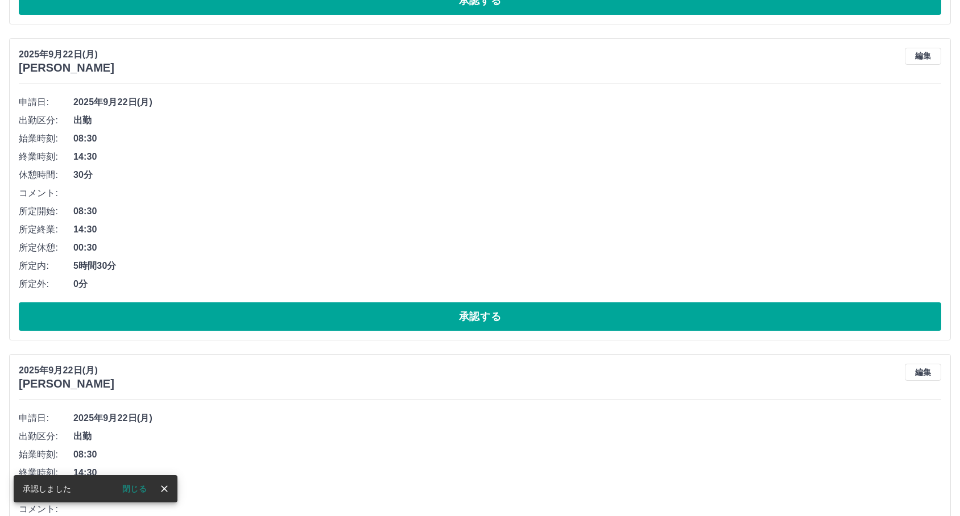
scroll to position [1074, 0]
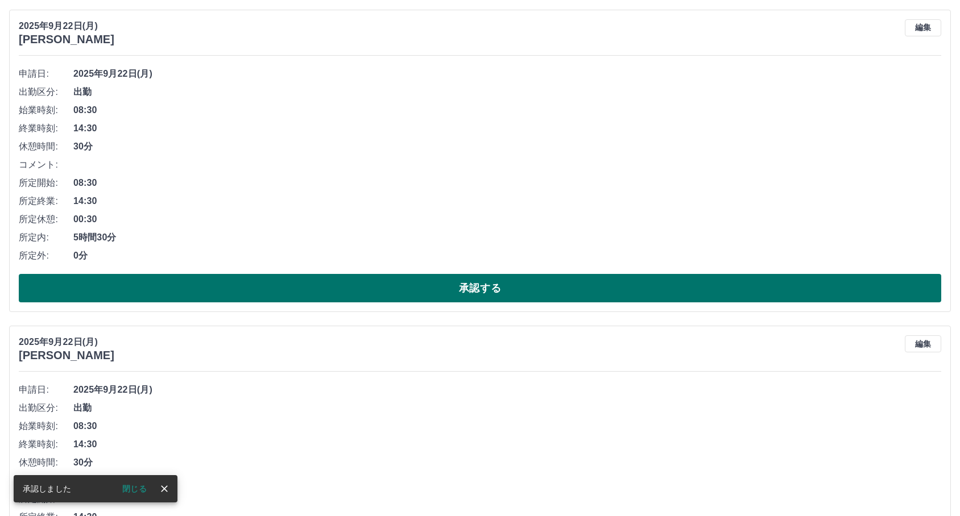
click at [366, 287] on button "承認する" at bounding box center [480, 288] width 922 height 28
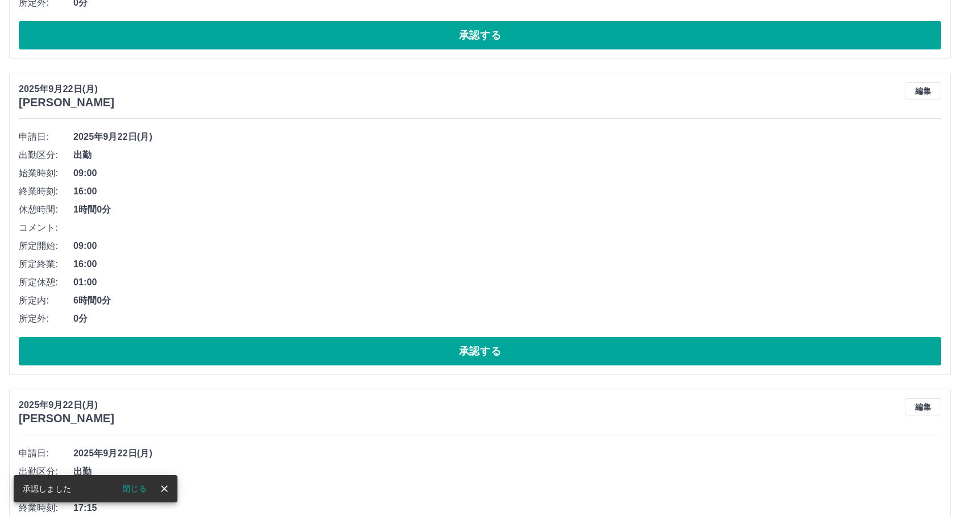
scroll to position [1011, 0]
click at [296, 360] on button "承認する" at bounding box center [480, 351] width 922 height 28
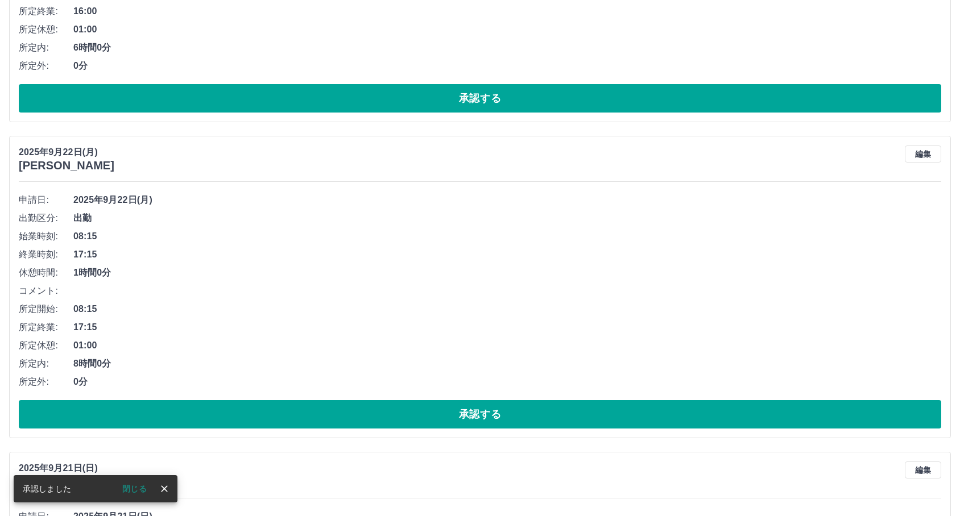
scroll to position [948, 0]
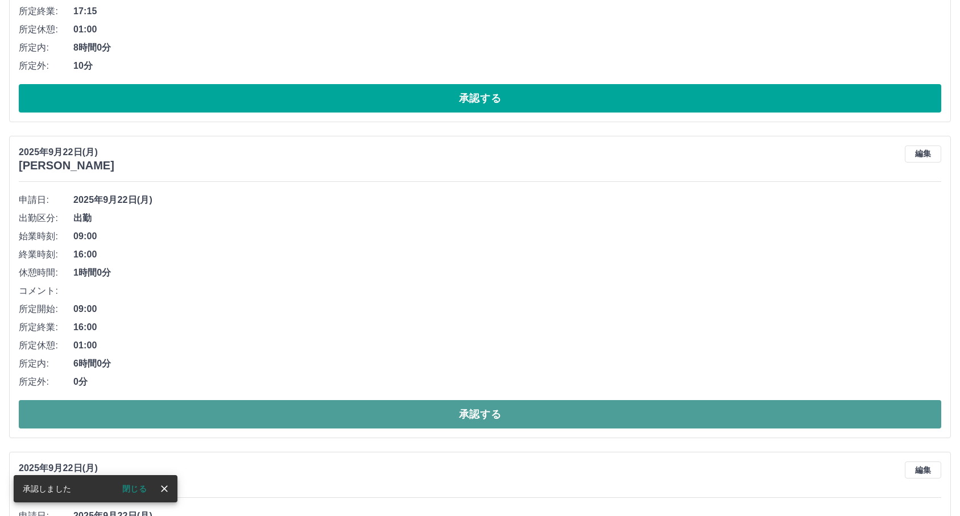
click at [274, 412] on button "承認する" at bounding box center [480, 414] width 922 height 28
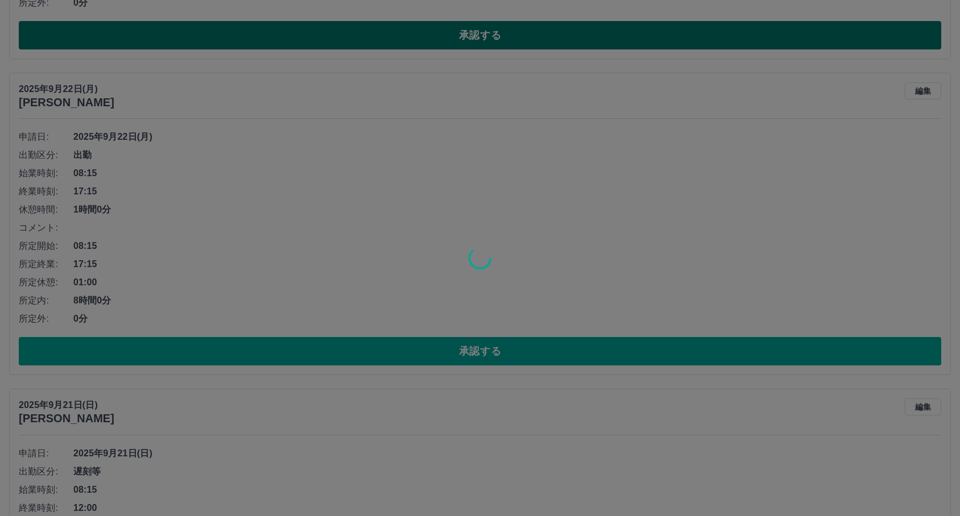
scroll to position [1011, 0]
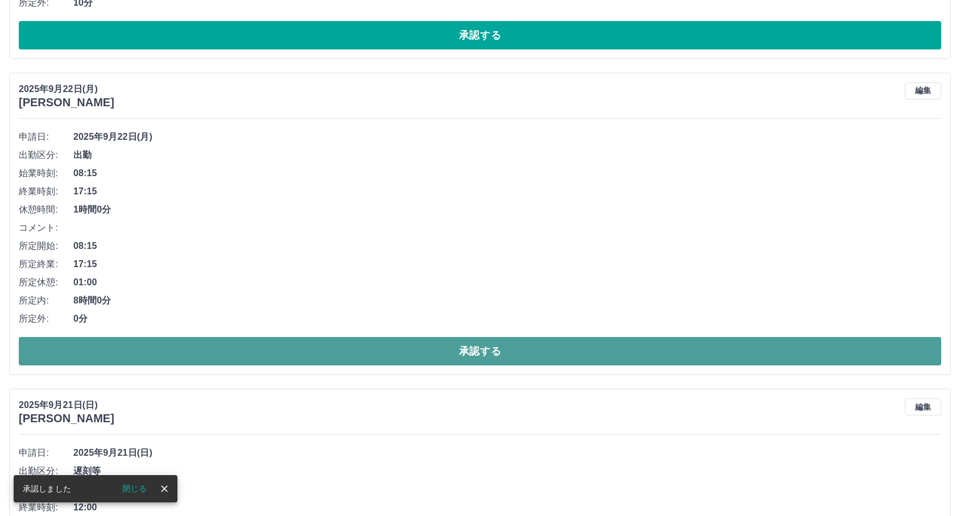
click at [256, 364] on button "承認する" at bounding box center [480, 351] width 922 height 28
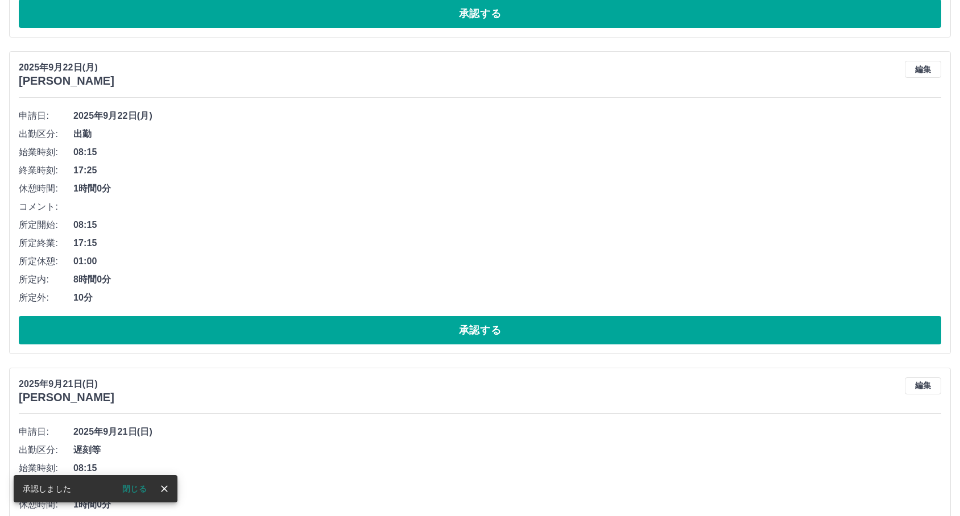
scroll to position [632, 0]
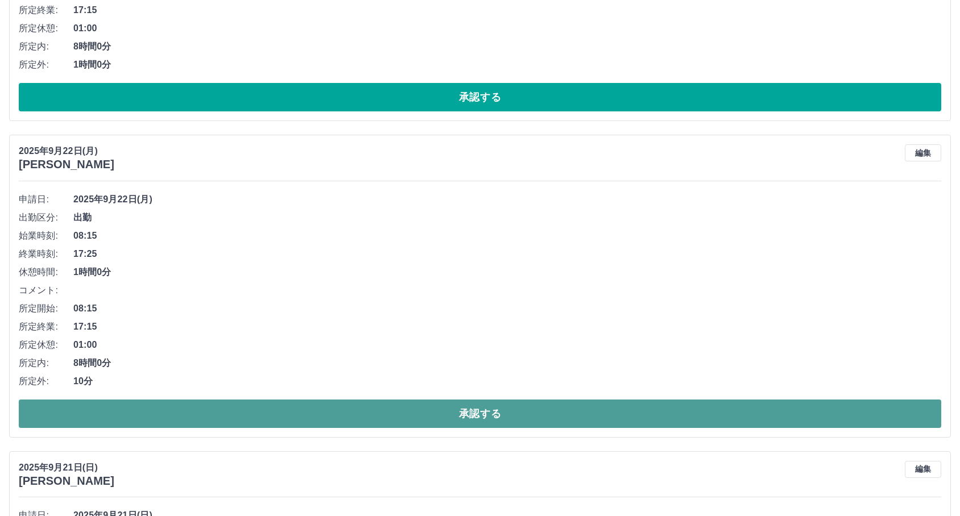
click at [328, 414] on button "承認する" at bounding box center [480, 414] width 922 height 28
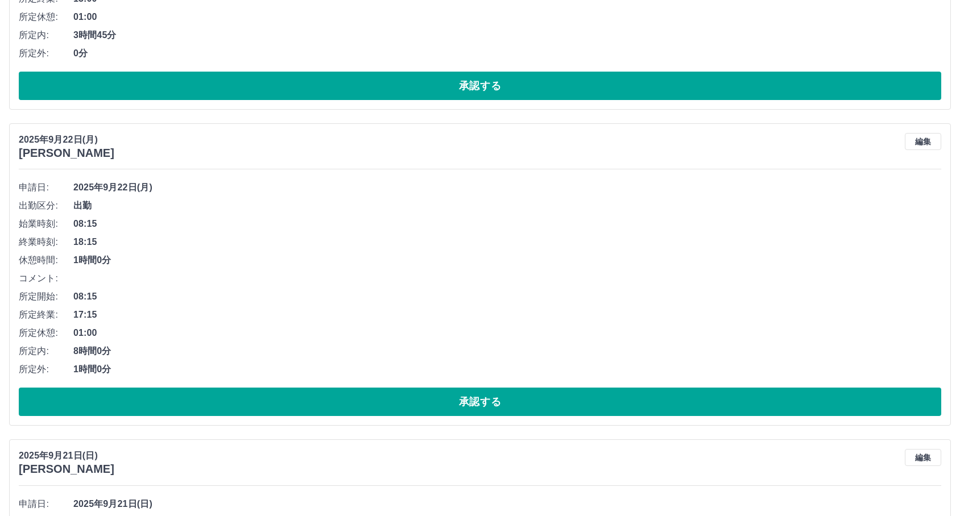
scroll to position [316, 0]
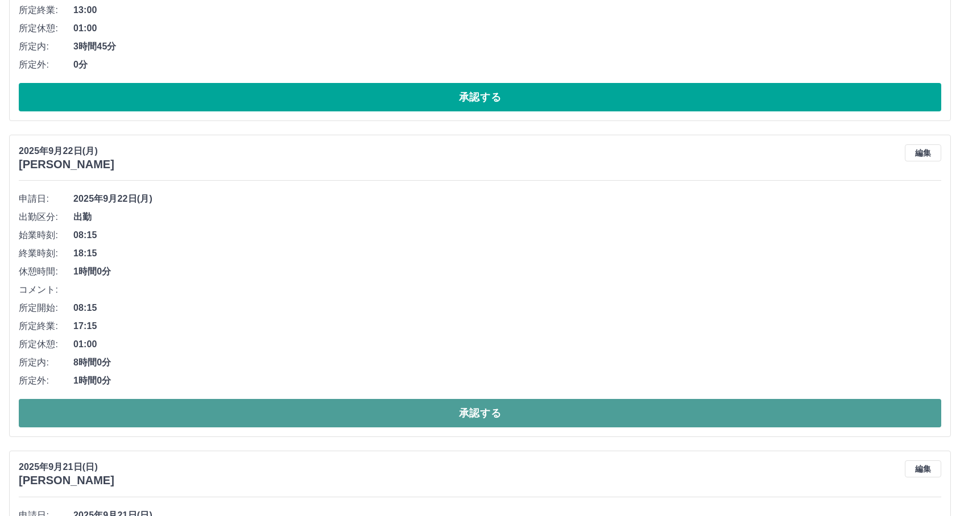
click at [304, 415] on button "承認する" at bounding box center [480, 413] width 922 height 28
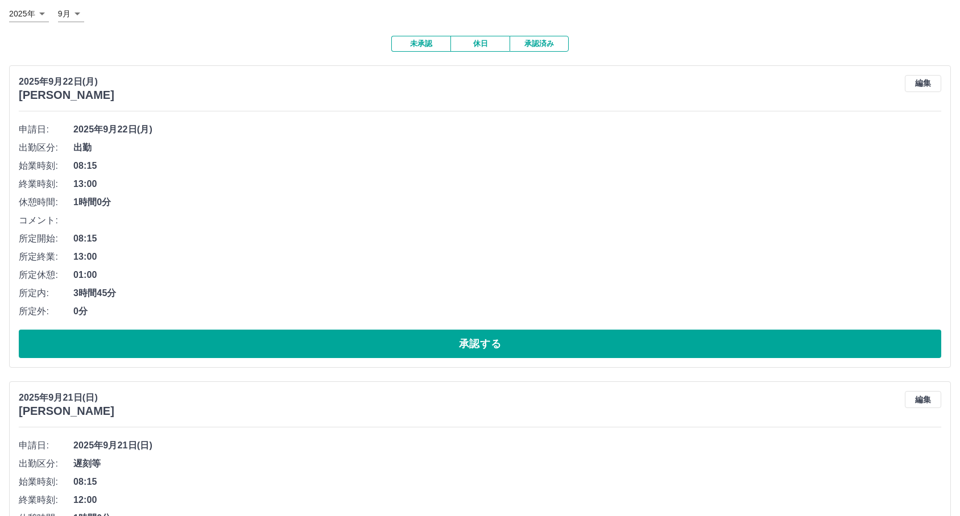
scroll to position [63, 0]
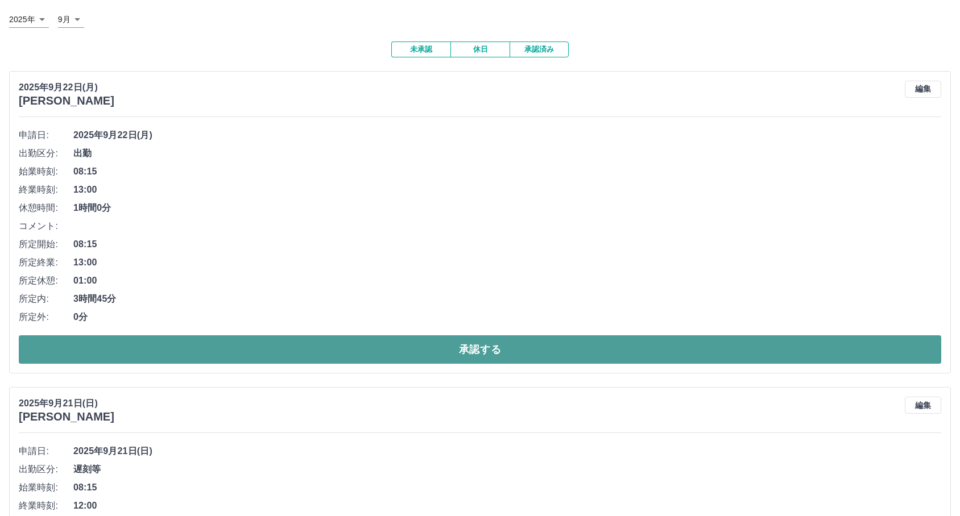
click at [250, 344] on button "承認する" at bounding box center [480, 350] width 922 height 28
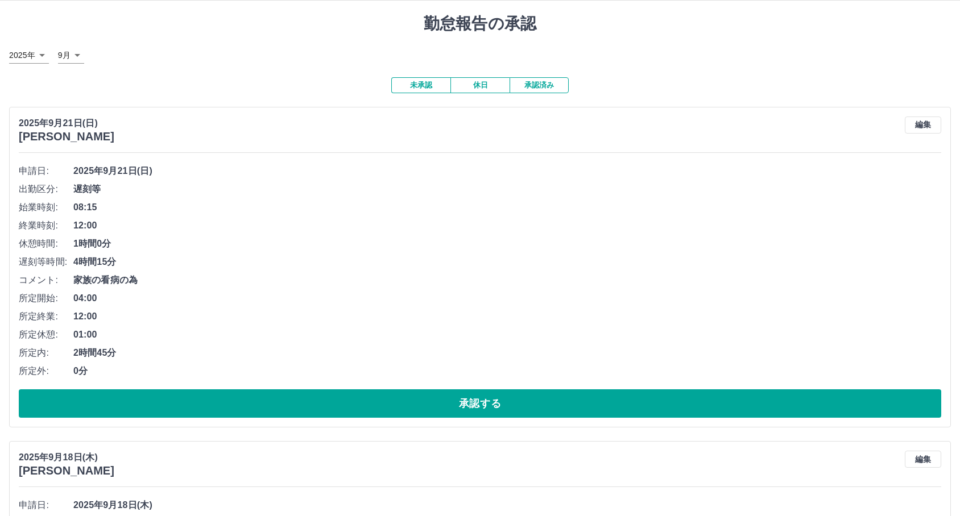
scroll to position [0, 0]
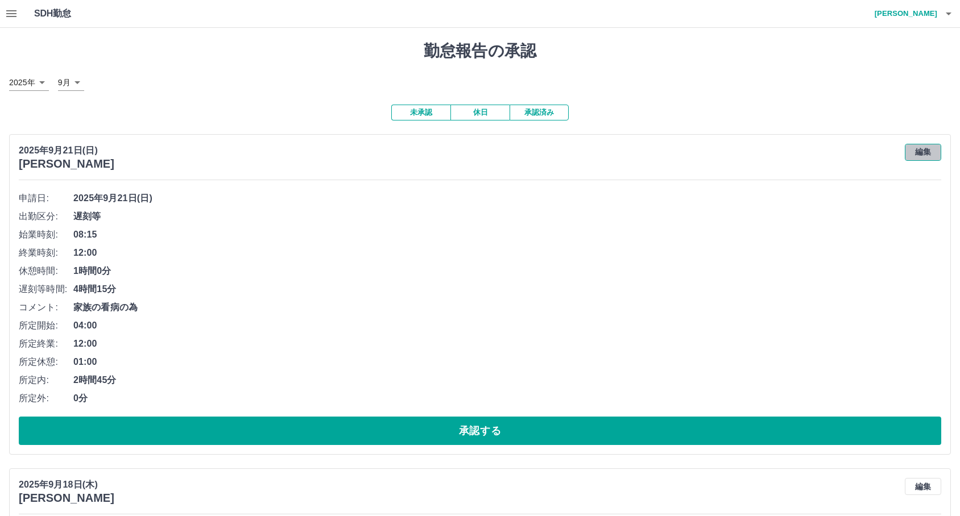
click at [925, 151] on button "編集" at bounding box center [923, 152] width 36 height 17
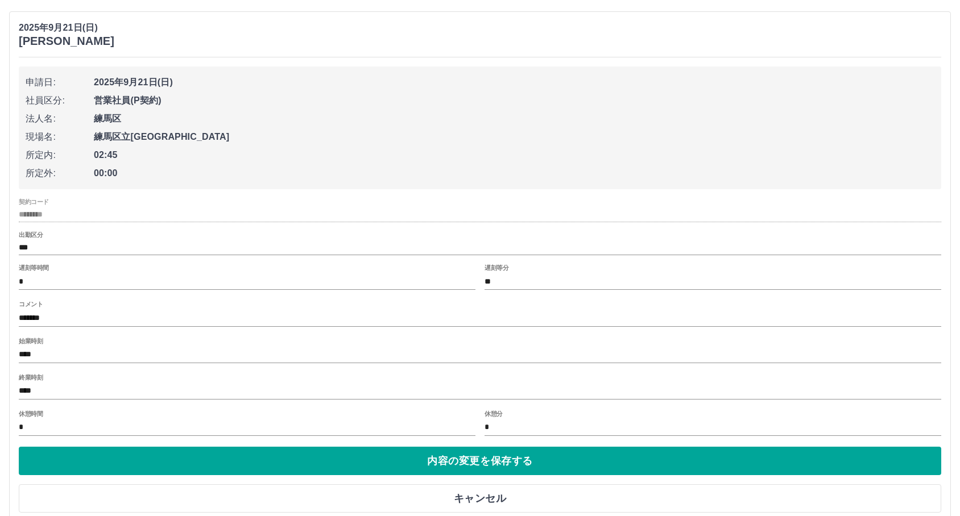
scroll to position [126, 0]
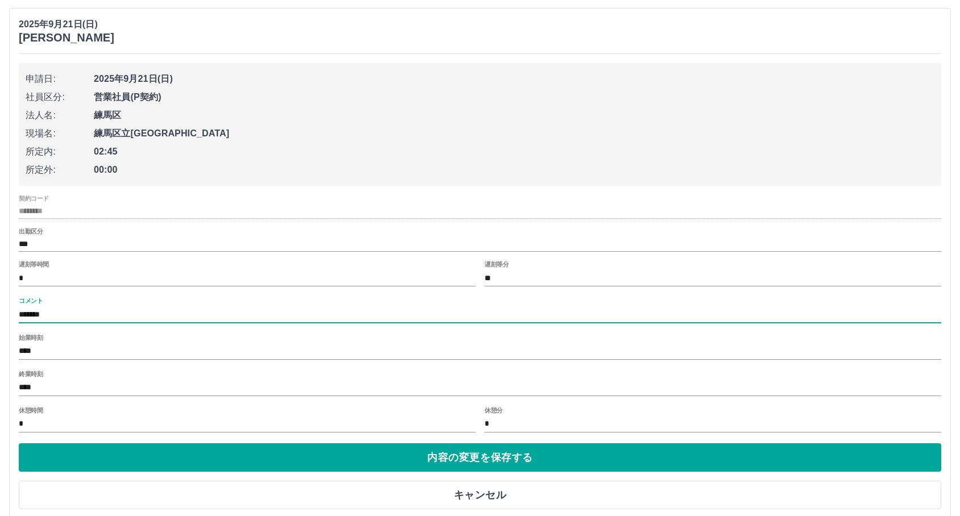
click at [173, 318] on input "*******" at bounding box center [480, 315] width 922 height 16
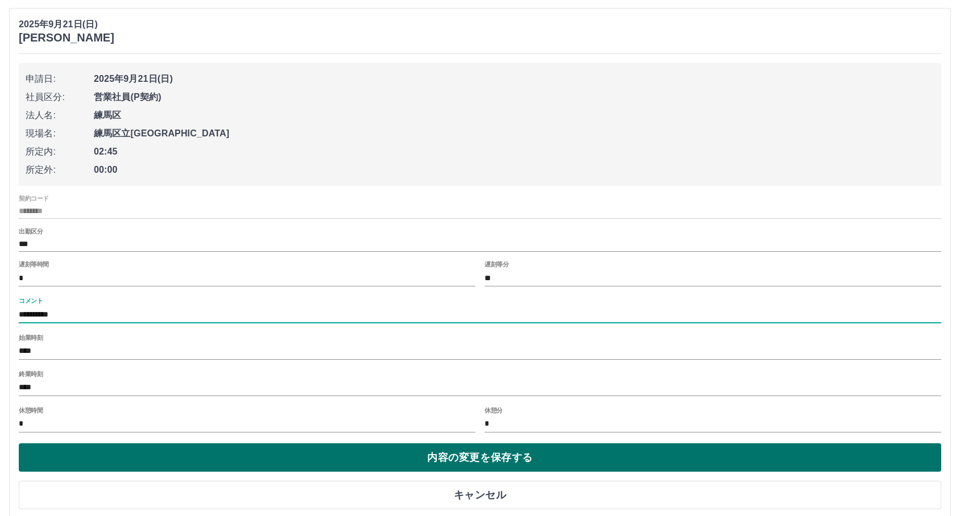
type input "**********"
click at [291, 458] on button "内容の変更を保存する" at bounding box center [480, 458] width 922 height 28
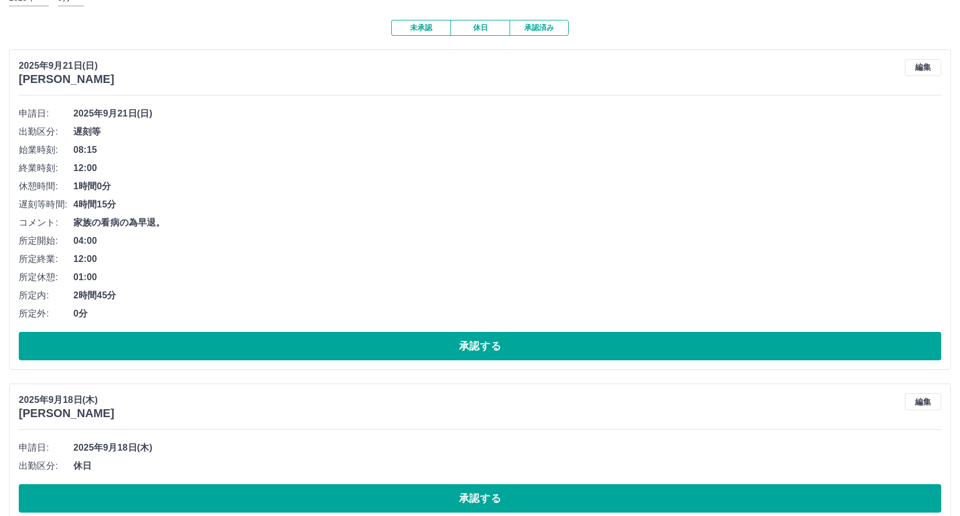
scroll to position [63, 0]
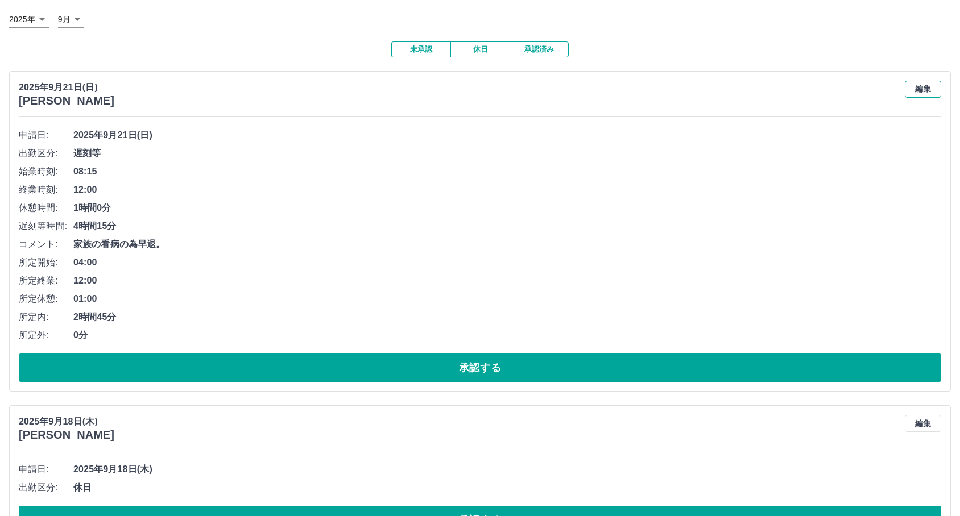
click at [924, 95] on button "編集" at bounding box center [923, 89] width 36 height 17
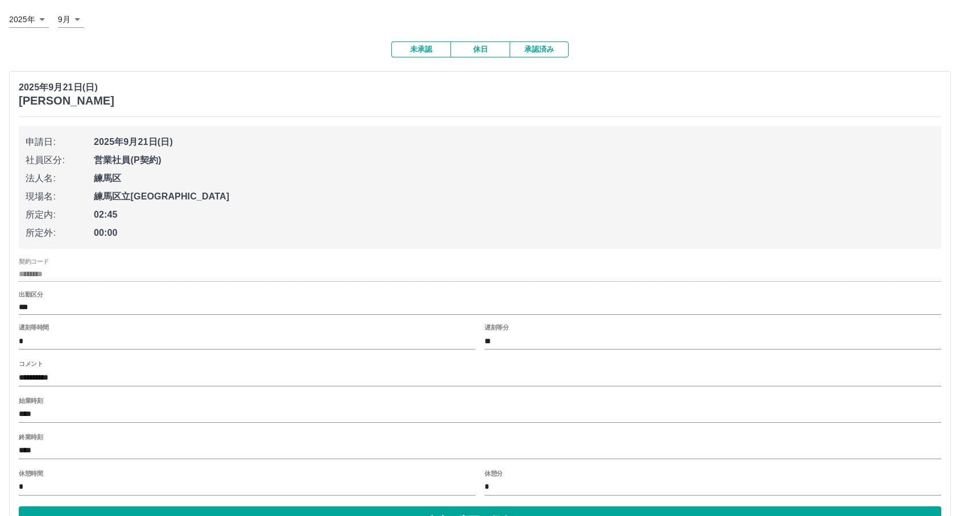
click at [446, 484] on input "*" at bounding box center [247, 487] width 457 height 16
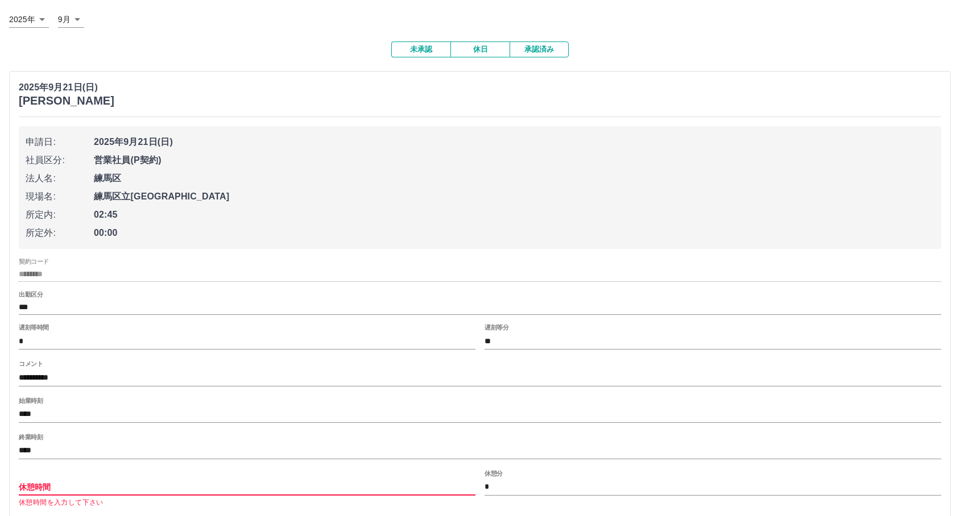
type input "*"
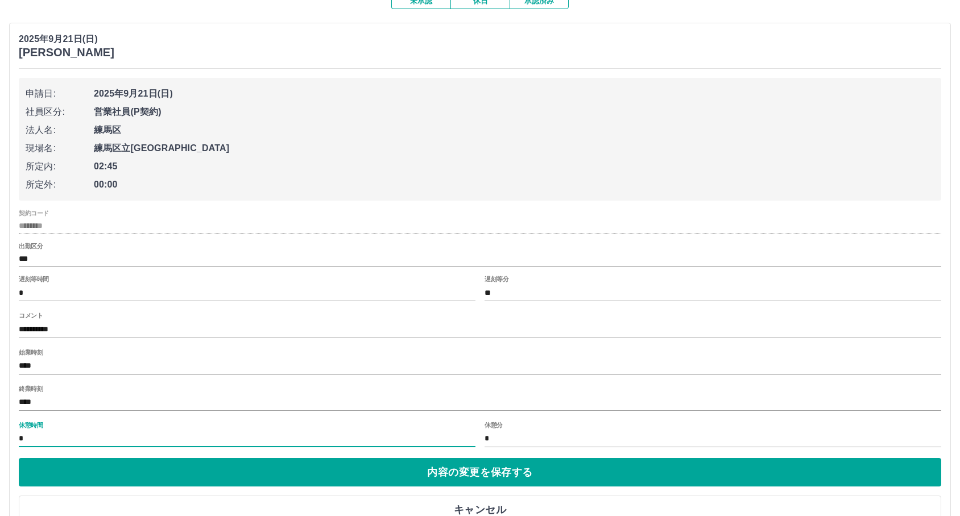
scroll to position [189, 0]
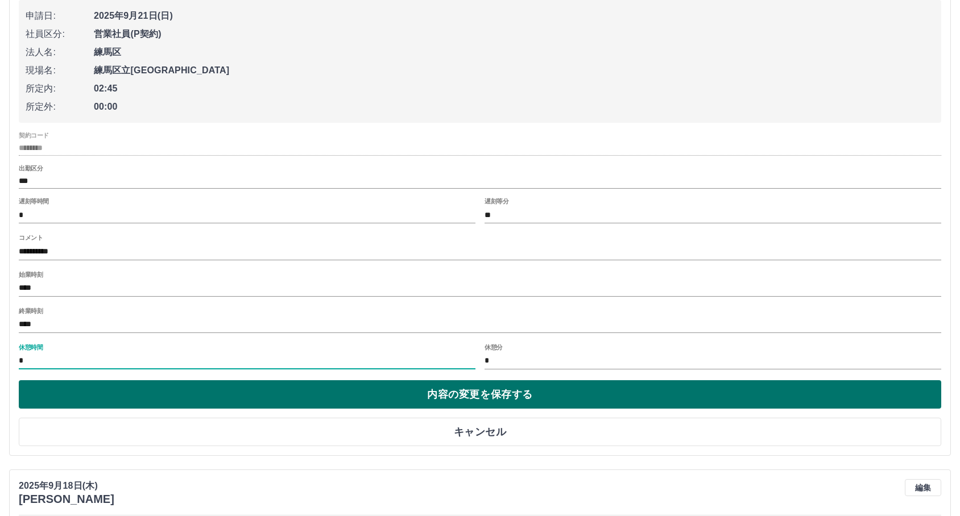
type input "*"
click at [594, 387] on button "内容の変更を保存する" at bounding box center [480, 394] width 922 height 28
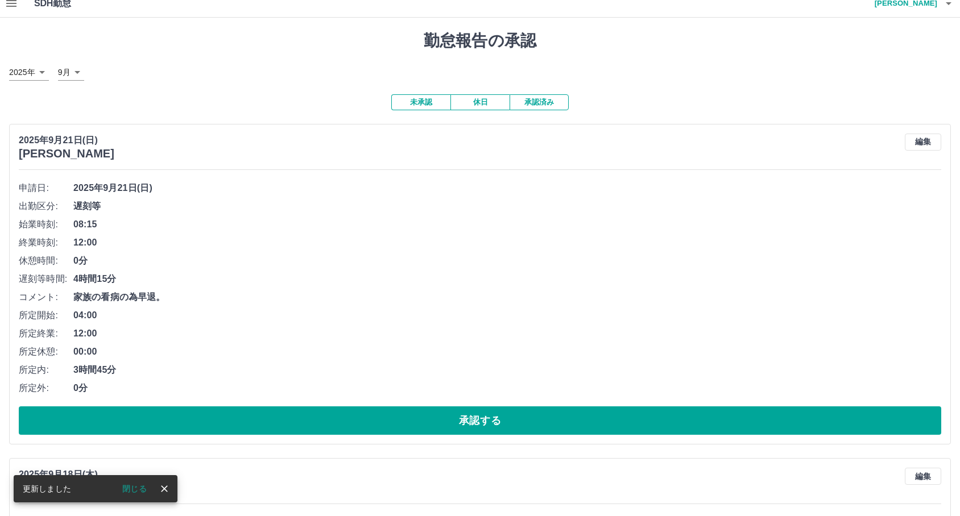
scroll to position [0, 0]
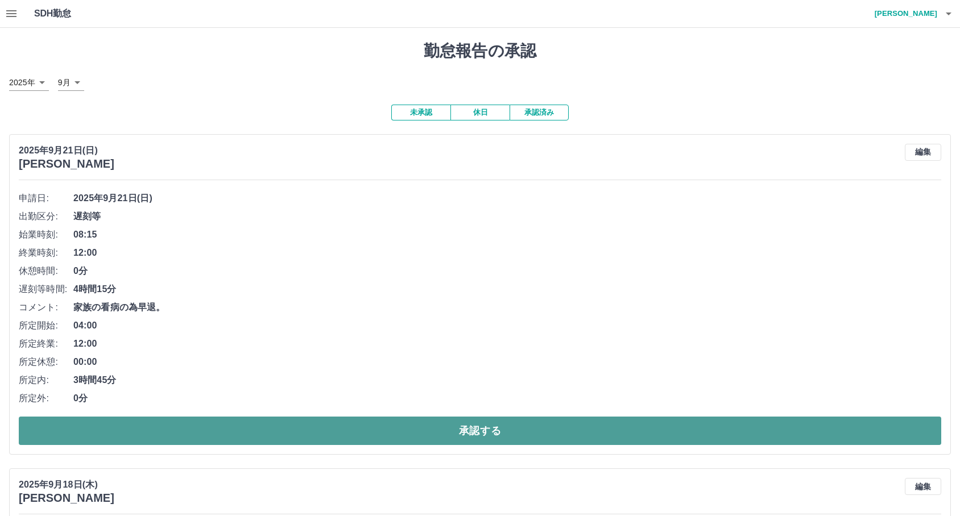
click at [56, 435] on button "承認する" at bounding box center [480, 431] width 922 height 28
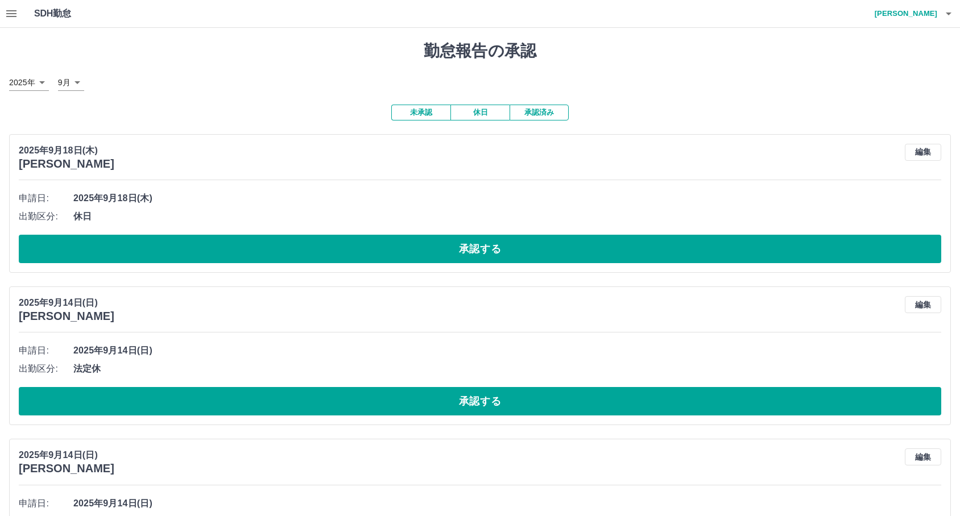
click at [15, 21] on button "button" at bounding box center [11, 13] width 23 height 27
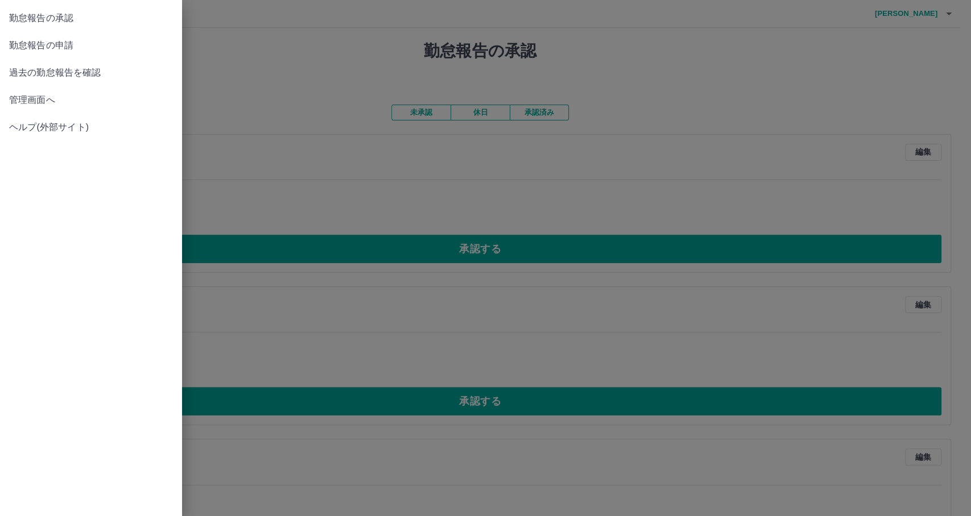
click at [45, 40] on span "勤怠報告の申請" at bounding box center [91, 46] width 164 height 14
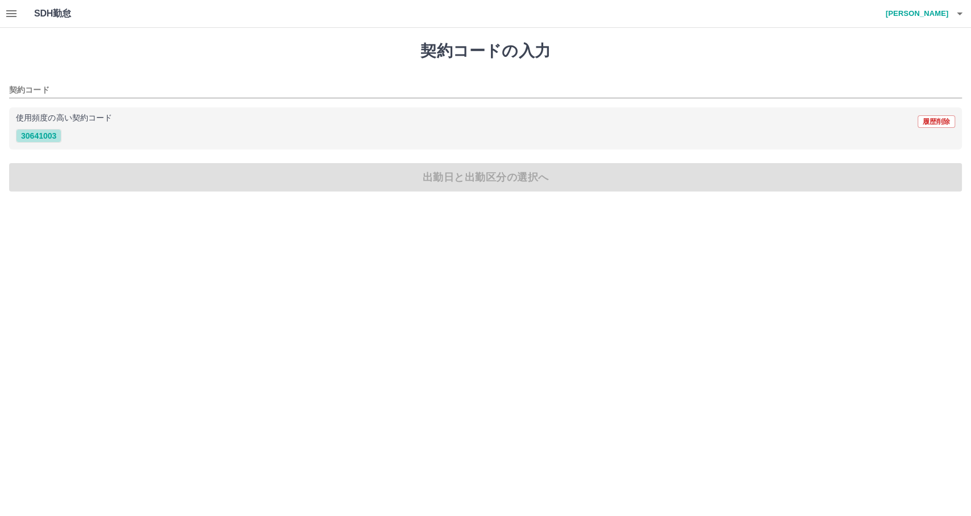
drag, startPoint x: 41, startPoint y: 140, endPoint x: 91, endPoint y: 164, distance: 55.7
click at [91, 164] on div "契約コードの入力 契約コード 使用頻度の高い契約コード 履歴削除 30641003 出勤日と出勤区分の選択へ" at bounding box center [485, 116] width 971 height 177
click at [127, 171] on div "契約コードの入力 契約コード 使用頻度の高い契約コード 履歴削除 30641003 出勤日と出勤区分の選択へ" at bounding box center [485, 116] width 971 height 177
click at [81, 88] on input "契約コード" at bounding box center [477, 91] width 936 height 14
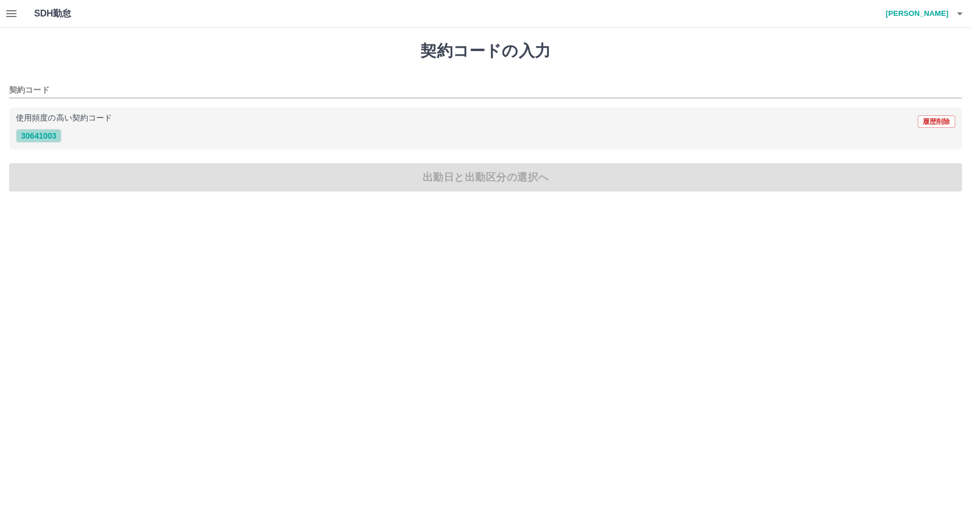
click at [47, 134] on button "30641003" at bounding box center [38, 136] width 45 height 14
type input "********"
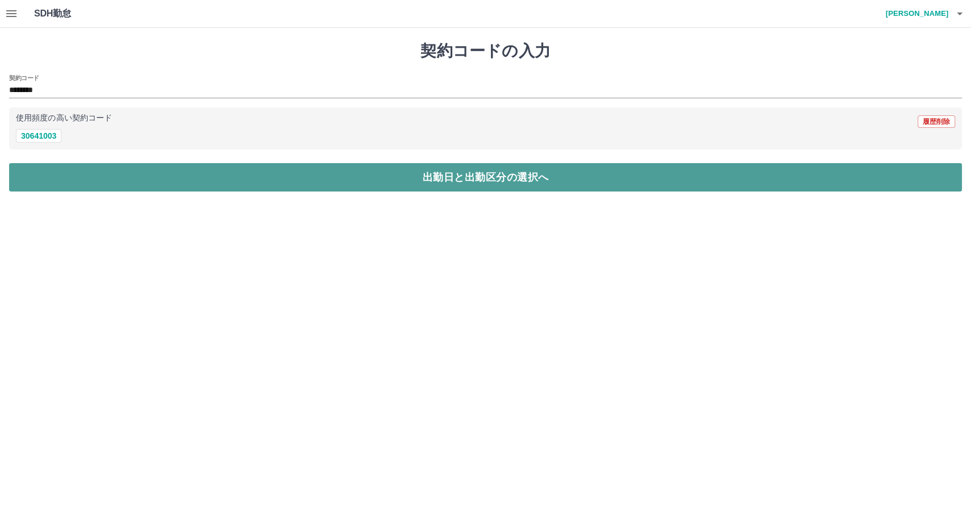
click at [65, 164] on button "出勤日と出勤区分の選択へ" at bounding box center [485, 177] width 953 height 28
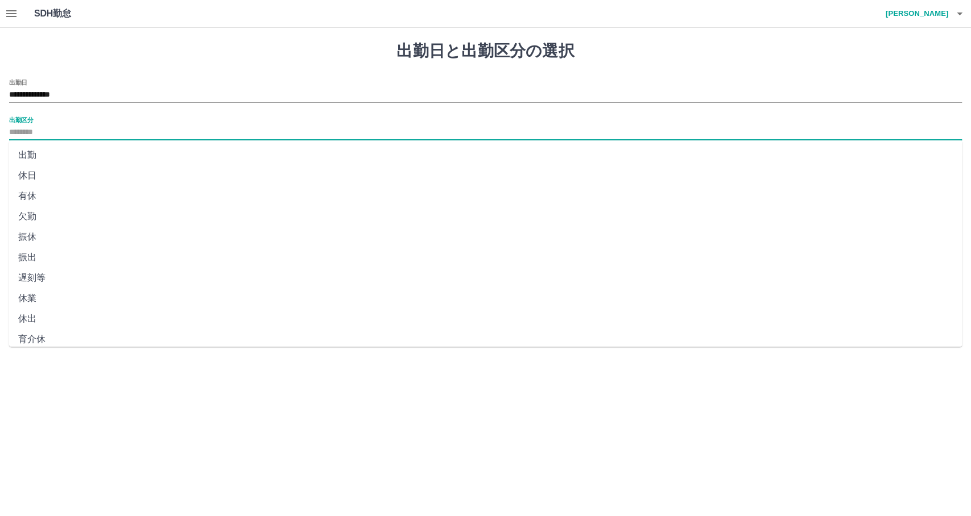
click at [73, 138] on input "出勤区分" at bounding box center [485, 133] width 953 height 14
drag, startPoint x: 71, startPoint y: 158, endPoint x: 80, endPoint y: 207, distance: 49.9
click at [80, 207] on ul "出勤 休日 有休 欠勤 振休 振出 遅刻等 休業 休出 育介休 不就労 産休等 特休 労災 明け 事業所 法定休 休職" at bounding box center [485, 243] width 953 height 206
click at [102, 159] on li "出勤" at bounding box center [485, 155] width 953 height 20
type input "**"
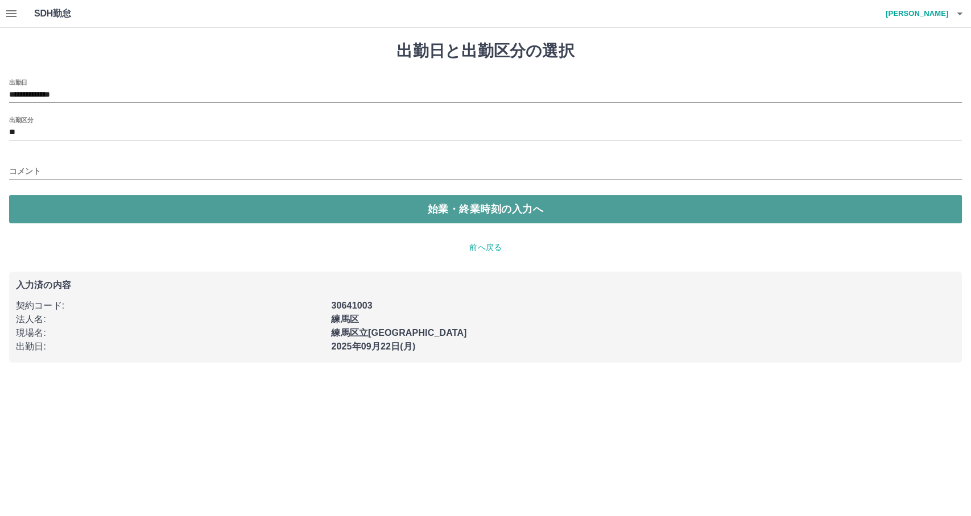
click at [122, 216] on button "始業・終業時刻の入力へ" at bounding box center [485, 209] width 953 height 28
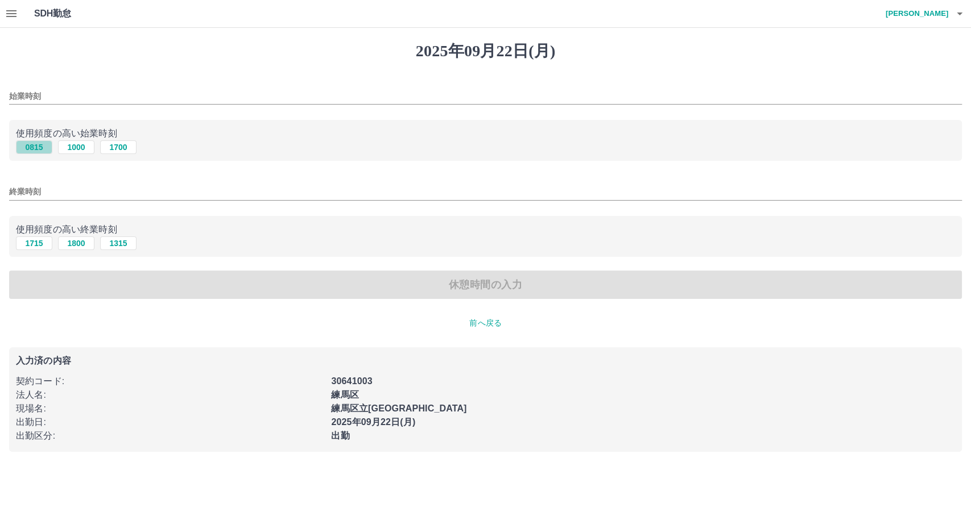
click at [34, 148] on button "0815" at bounding box center [34, 147] width 36 height 14
type input "****"
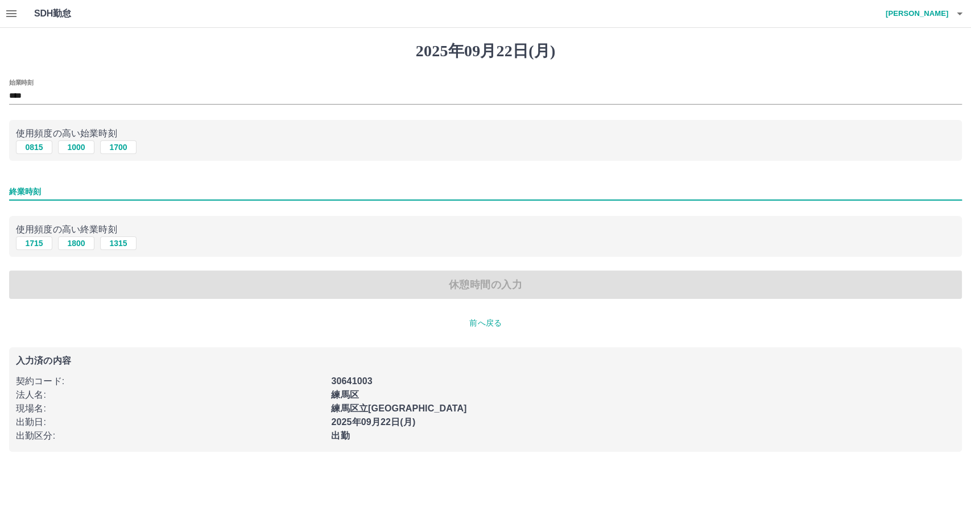
click at [103, 190] on input "終業時刻" at bounding box center [485, 192] width 953 height 16
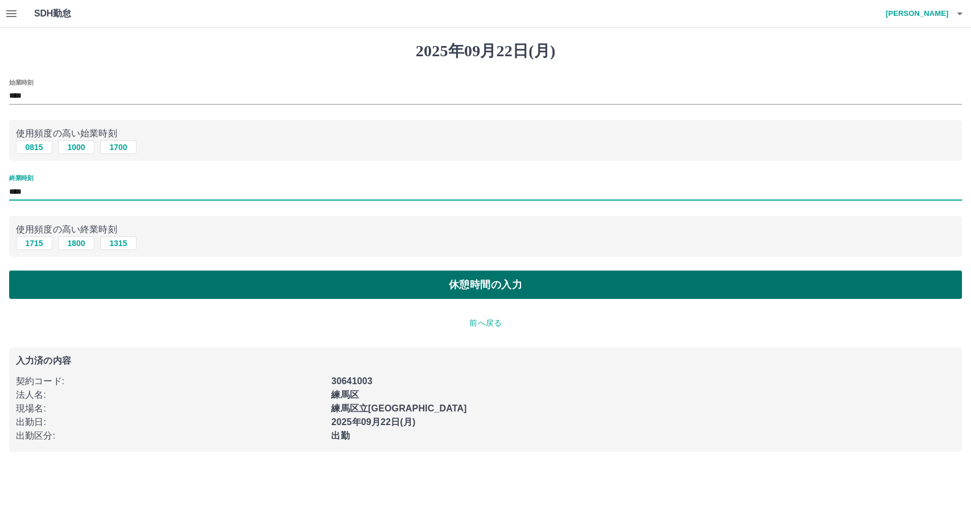
type input "****"
click at [130, 282] on button "休憩時間の入力" at bounding box center [485, 285] width 953 height 28
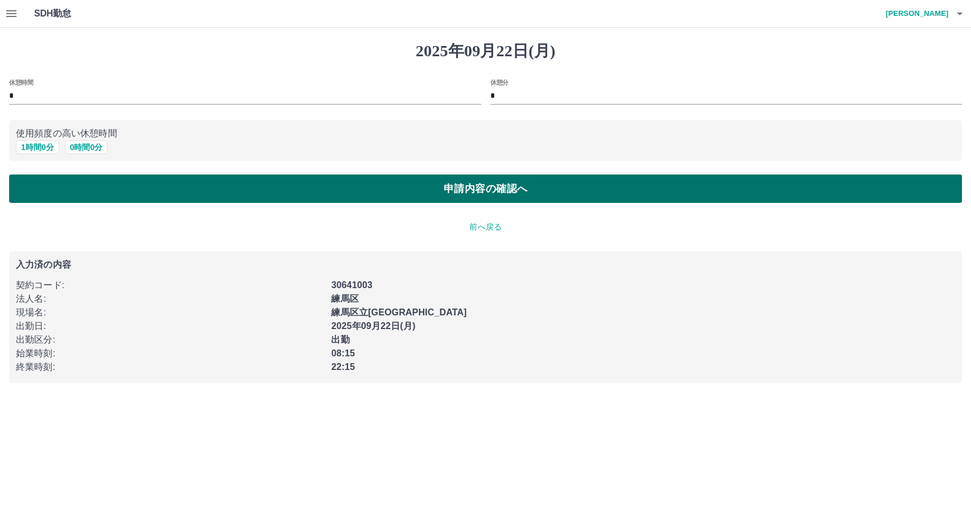
drag, startPoint x: 48, startPoint y: 146, endPoint x: 64, endPoint y: 182, distance: 39.5
click at [64, 182] on div "休憩時間 * 休憩分 * 使用頻度の高い休憩時間 1 時間 0 分 0 時間 0 分 申請内容の確認へ" at bounding box center [485, 141] width 953 height 125
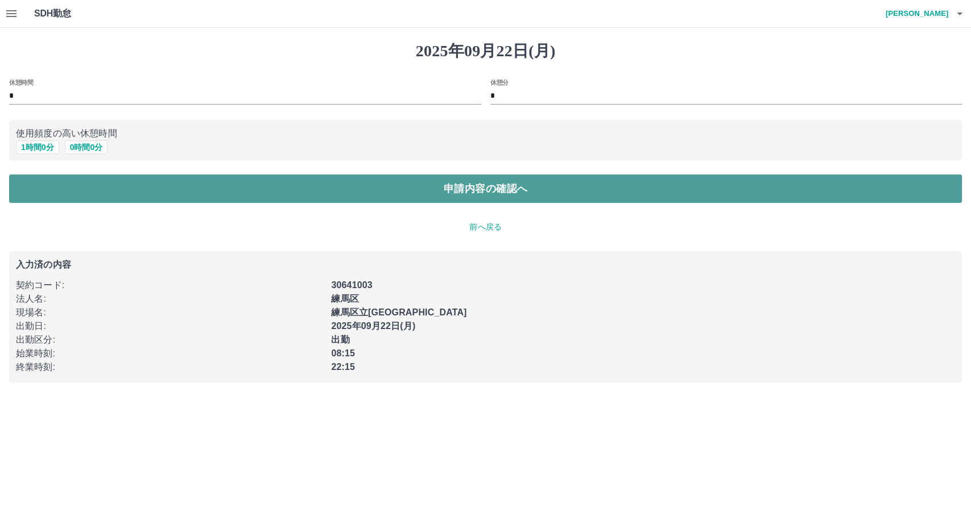
click at [64, 182] on button "申請内容の確認へ" at bounding box center [485, 189] width 953 height 28
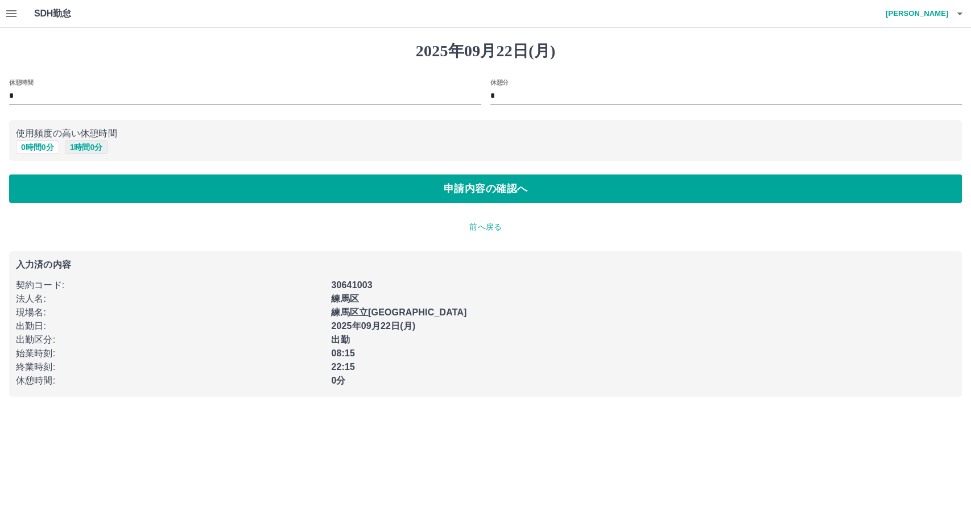
click at [81, 146] on button "1 時間 0 分" at bounding box center [86, 147] width 43 height 14
type input "*"
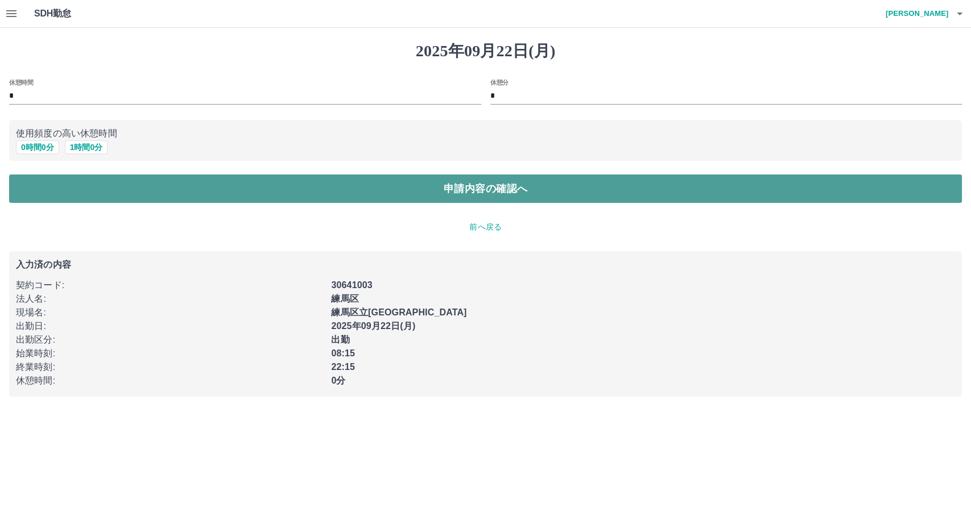
click at [82, 184] on button "申請内容の確認へ" at bounding box center [485, 189] width 953 height 28
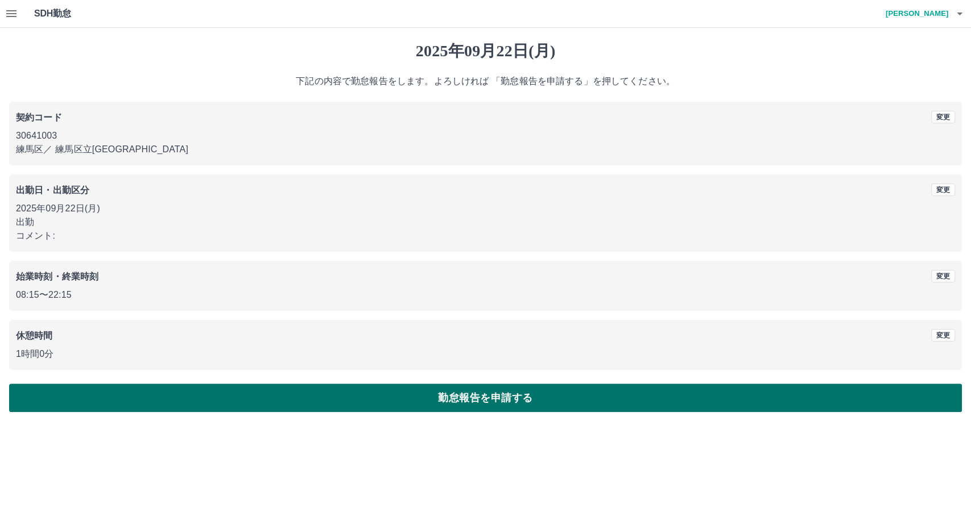
click at [171, 405] on button "勤怠報告を申請する" at bounding box center [485, 398] width 953 height 28
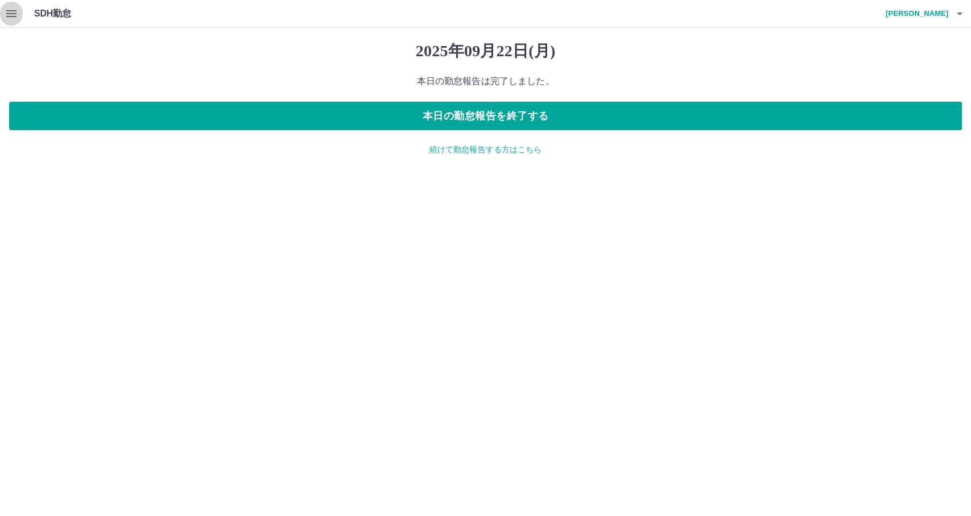
click at [13, 7] on icon "button" at bounding box center [12, 14] width 14 height 14
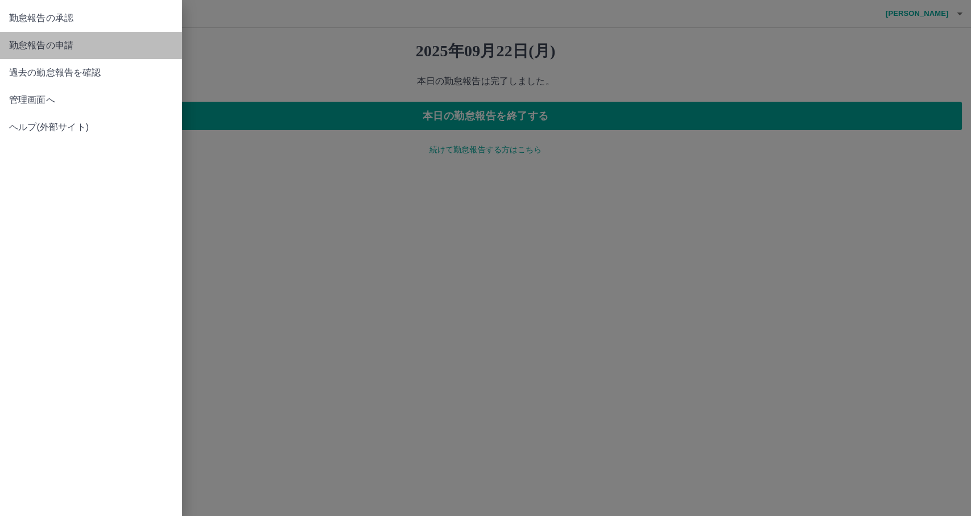
click at [32, 48] on span "勤怠報告の申請" at bounding box center [91, 46] width 164 height 14
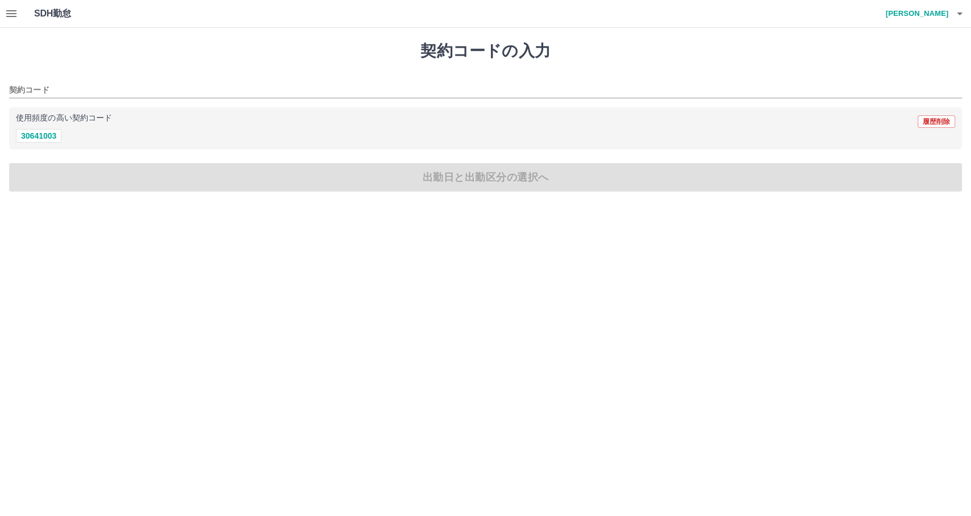
click at [7, 15] on icon "button" at bounding box center [12, 14] width 14 height 14
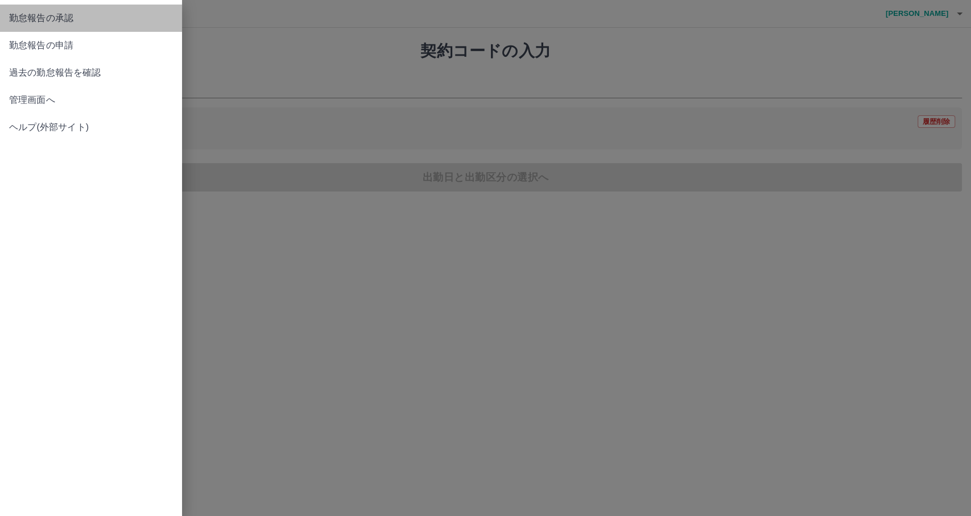
click at [15, 24] on span "勤怠報告の承認" at bounding box center [91, 18] width 164 height 14
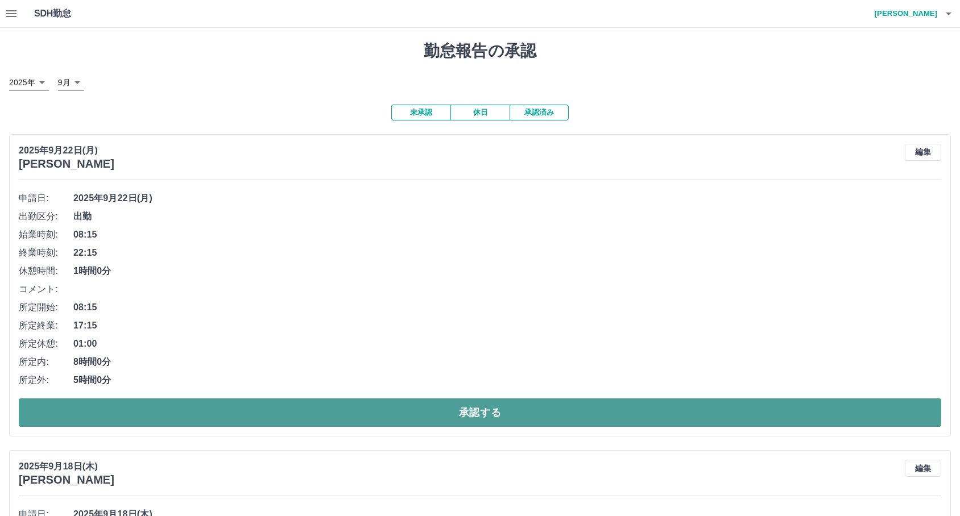
click at [217, 412] on button "承認する" at bounding box center [480, 413] width 922 height 28
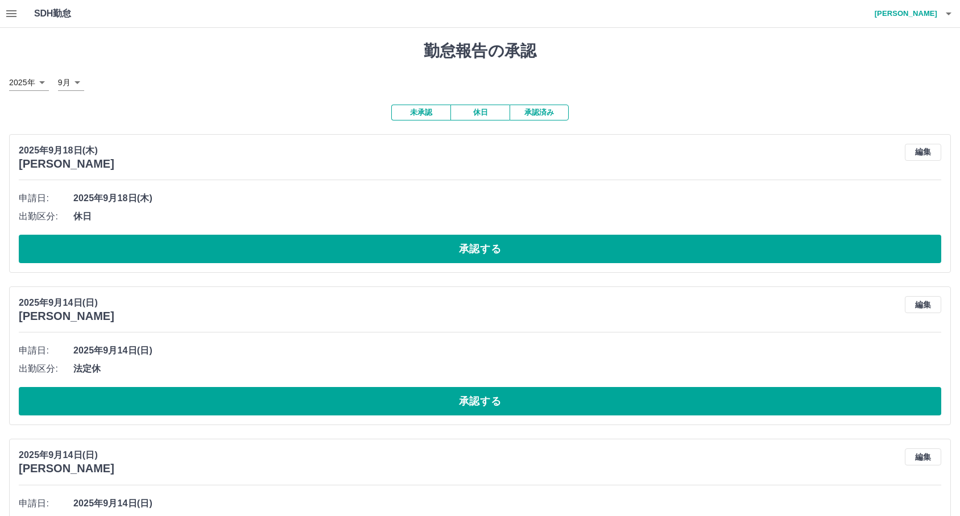
click at [913, 26] on h4 "[PERSON_NAME]" at bounding box center [903, 13] width 68 height 27
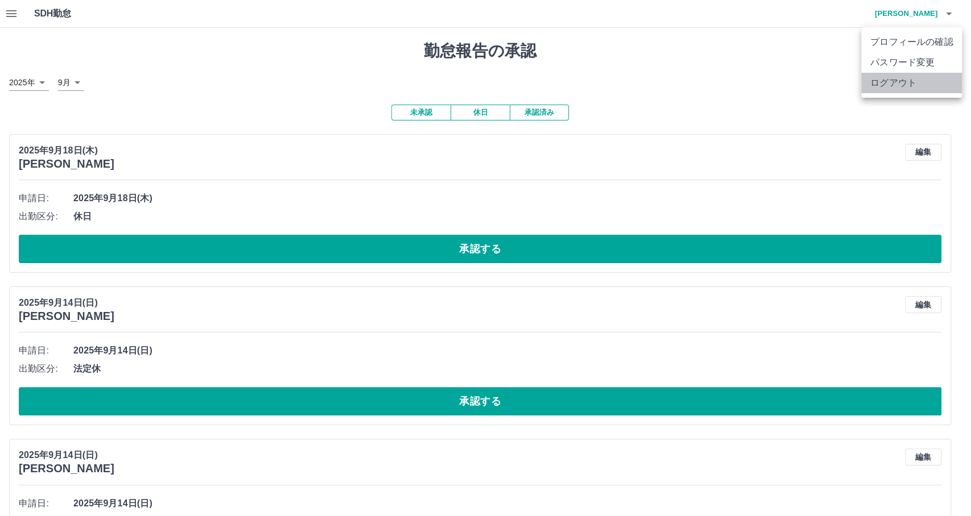
click at [904, 78] on li "ログアウト" at bounding box center [911, 83] width 101 height 20
